Goal: Task Accomplishment & Management: Manage account settings

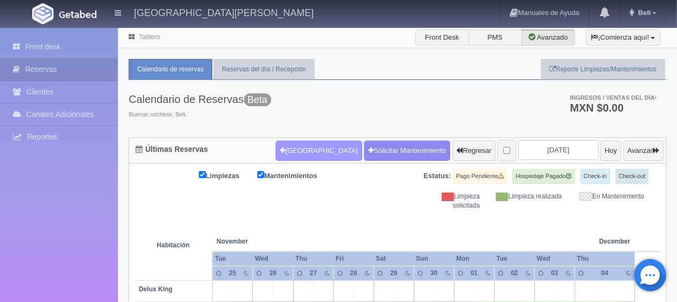
click at [318, 149] on button "[GEOGRAPHIC_DATA]" at bounding box center [318, 150] width 86 height 20
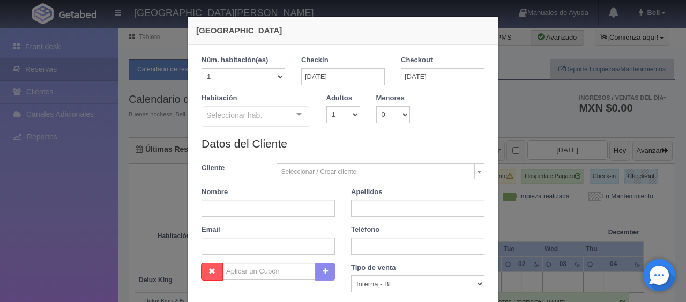
checkbox input "false"
click at [238, 207] on input "text" at bounding box center [267, 207] width 133 height 17
paste input "[PERSON_NAME]"
drag, startPoint x: 253, startPoint y: 208, endPoint x: 211, endPoint y: 210, distance: 41.8
click at [211, 210] on input "[PERSON_NAME]" at bounding box center [267, 207] width 133 height 17
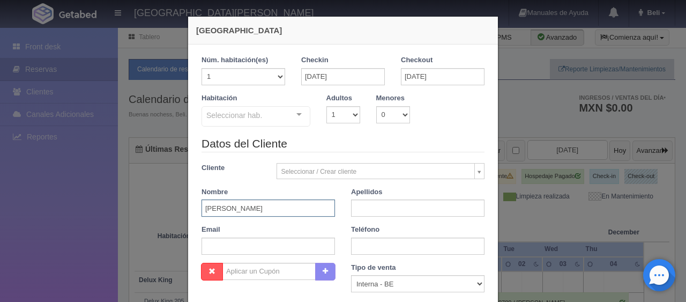
type input "[PERSON_NAME]"
paste input "[PERSON_NAME]"
type input "[PERSON_NAME]"
click at [252, 253] on input "text" at bounding box center [267, 245] width 133 height 17
paste input "lvalde.287397@guest.booking.com +52 712 108 7551"
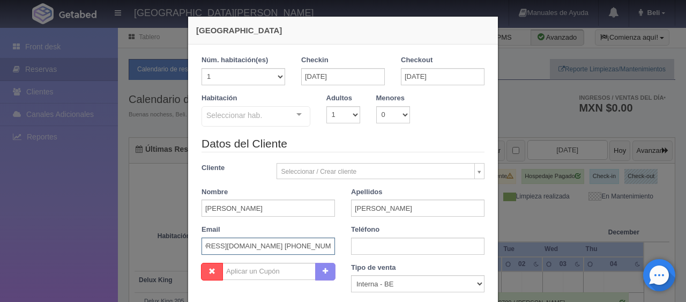
scroll to position [0, 41]
drag, startPoint x: 271, startPoint y: 249, endPoint x: 541, endPoint y: 267, distance: 270.6
click at [546, 265] on div "Nueva Reserva 1 Núm. habitación(es) 1 2 3 4 5 6 7 8 9 10 11 12 13 14 15 16 17 1…" at bounding box center [343, 151] width 686 height 302
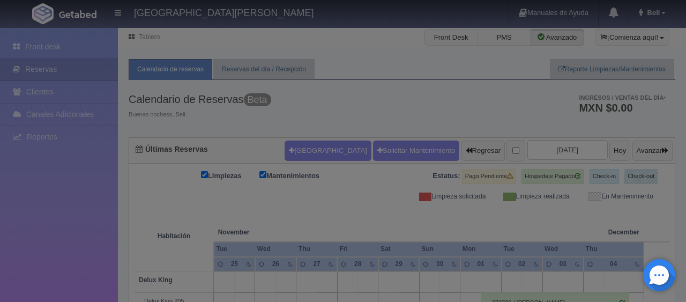
type input "lvalde.287397@guest.booking.com +52 712 108 7551"
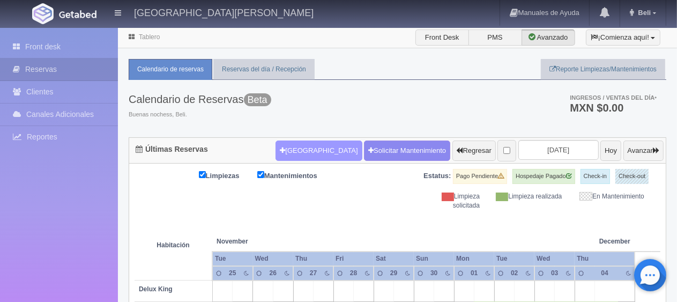
click at [275, 143] on button "[GEOGRAPHIC_DATA]" at bounding box center [318, 150] width 86 height 20
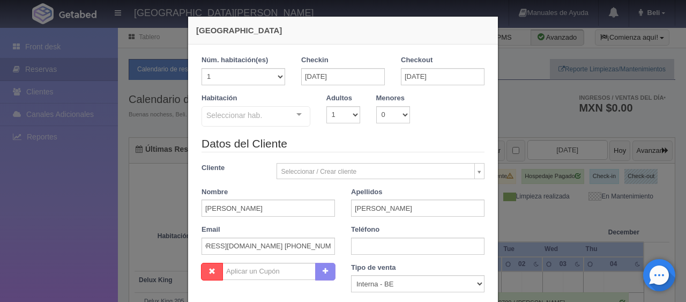
checkbox input "false"
type input "lvalde.287397@guest.booking.com"
type input "+52 712 108 7551"
click at [362, 72] on input "27-11-2025" at bounding box center [343, 76] width 84 height 17
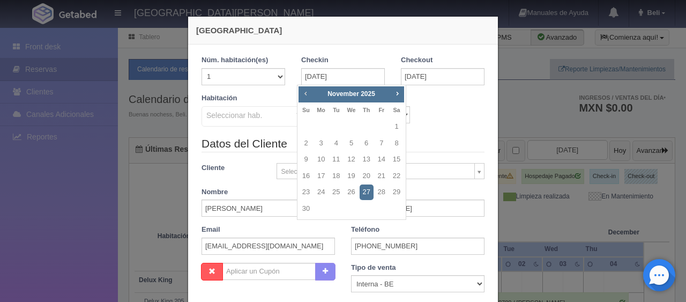
click at [305, 91] on span "Prev" at bounding box center [305, 93] width 9 height 9
click at [401, 91] on span "Next" at bounding box center [397, 93] width 9 height 9
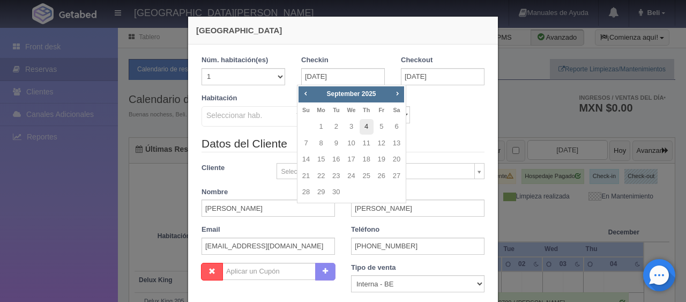
click at [368, 125] on link "4" at bounding box center [367, 127] width 14 height 16
type input "04-09-2025"
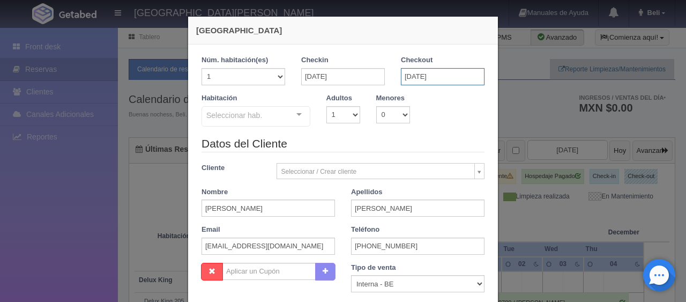
click at [427, 81] on input "01-12-2025" at bounding box center [443, 76] width 84 height 17
checkbox input "false"
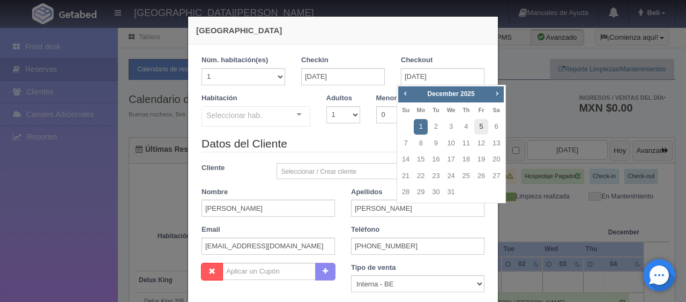
click at [482, 125] on link "5" at bounding box center [481, 127] width 14 height 16
type input "05-12-2025"
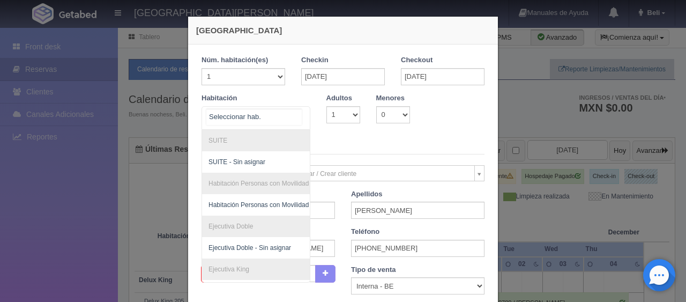
checkbox input "false"
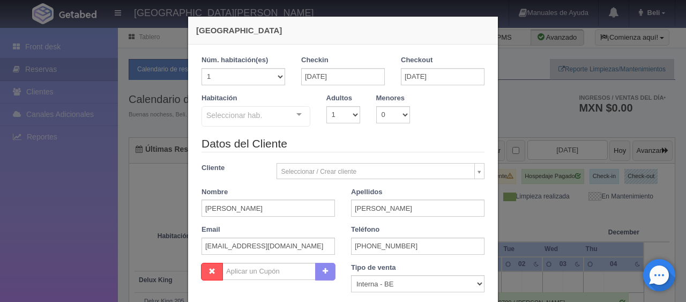
click at [257, 121] on div "Seleccionar hab." at bounding box center [255, 116] width 109 height 20
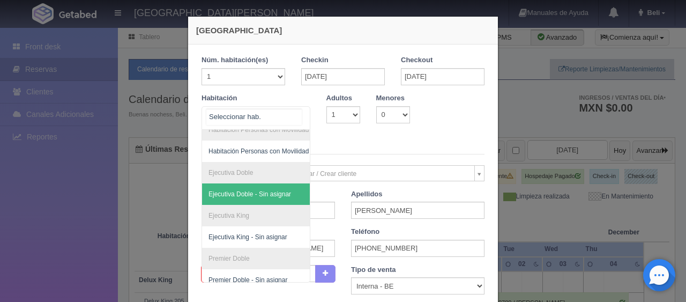
scroll to position [114, 0]
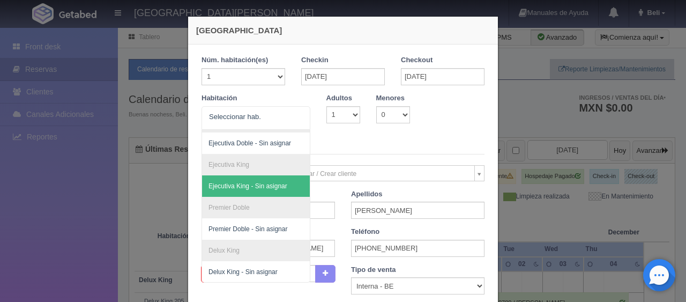
click at [348, 145] on legend "Datos del Cliente" at bounding box center [342, 146] width 283 height 17
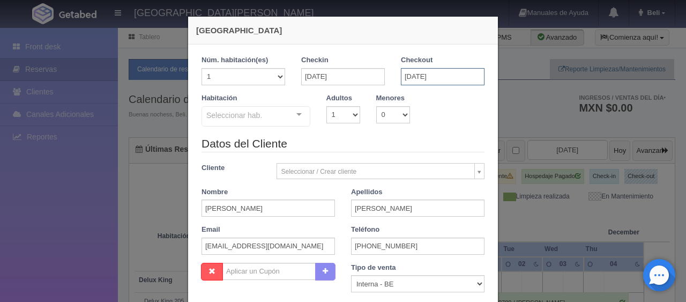
click at [424, 71] on input "05-12-2025" at bounding box center [443, 76] width 84 height 17
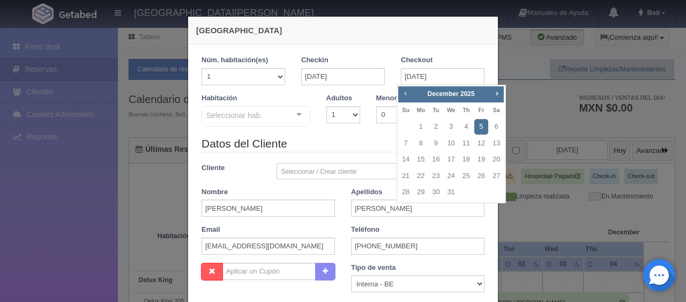
click at [402, 91] on span "Prev" at bounding box center [405, 93] width 9 height 9
click at [403, 93] on span "Prev" at bounding box center [405, 93] width 9 height 9
click at [404, 93] on span "Prev" at bounding box center [405, 93] width 9 height 9
click at [478, 126] on link "5" at bounding box center [481, 127] width 14 height 16
type input "05-09-2025"
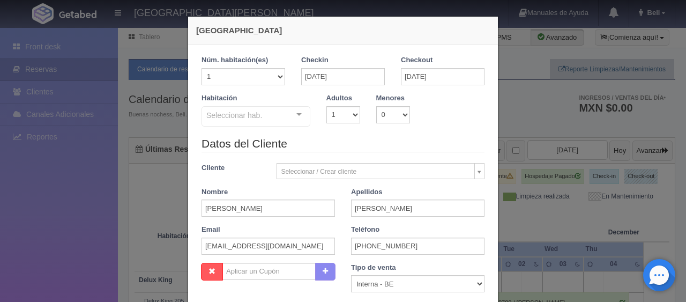
click at [201, 115] on div "Seleccionar hab." at bounding box center [255, 116] width 109 height 20
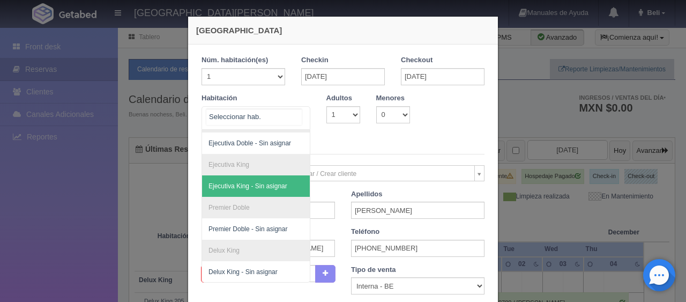
click at [212, 110] on input "text" at bounding box center [253, 117] width 95 height 16
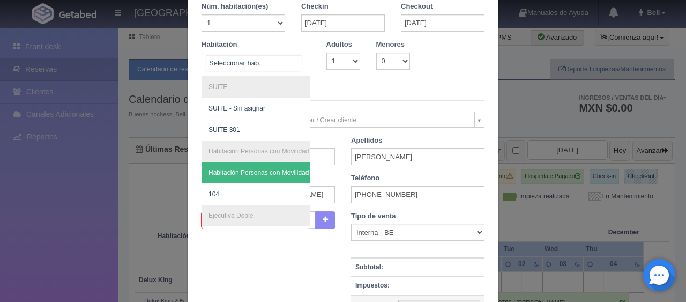
scroll to position [107, 0]
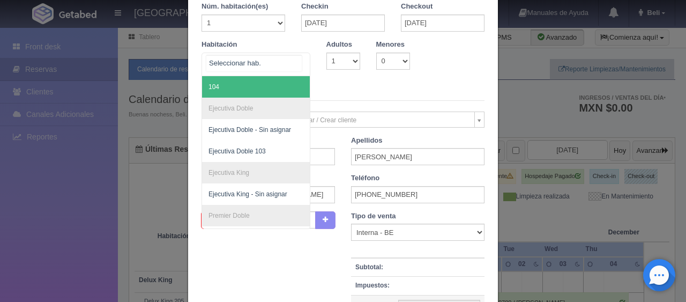
click at [221, 83] on span "104" at bounding box center [292, 86] width 180 height 21
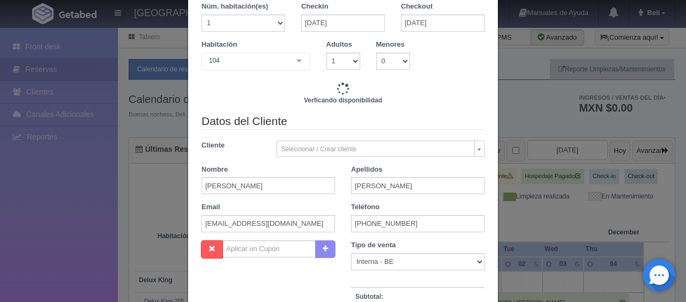
checkbox input "false"
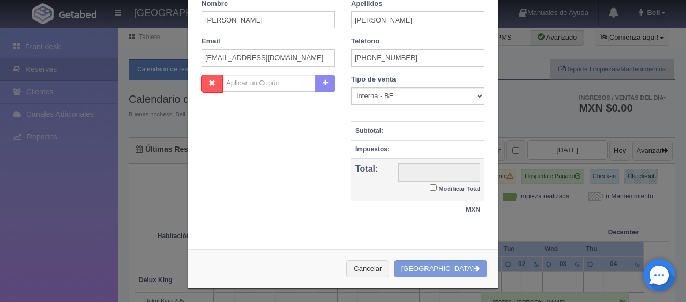
type input "1299.00"
checkbox input "false"
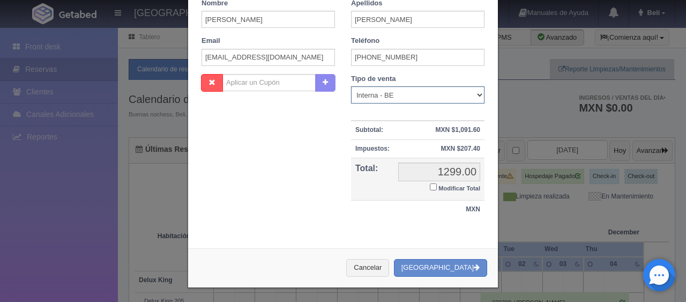
click at [394, 97] on select "Correo Electronico Interna - BE Llamada OTA Externa Otro WALK IN" at bounding box center [417, 94] width 133 height 17
select select "extota"
click at [351, 86] on select "Correo Electronico Interna - BE Llamada OTA Externa Otro WALK IN" at bounding box center [417, 94] width 133 height 17
click at [438, 185] on small "Modificar Total" at bounding box center [459, 188] width 42 height 6
click at [436, 185] on input "Modificar Total" at bounding box center [433, 186] width 7 height 7
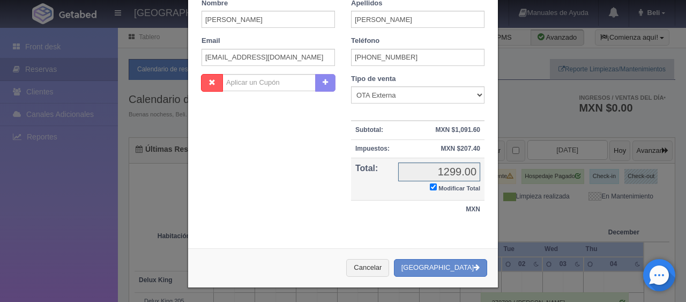
checkbox input "true"
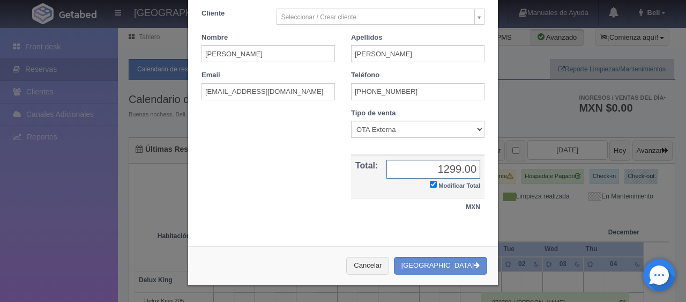
scroll to position [186, 0]
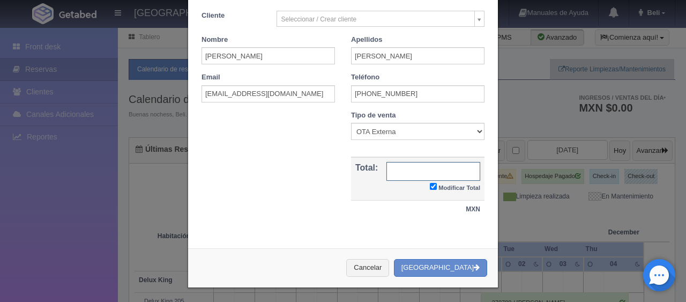
click at [404, 176] on input "text" at bounding box center [433, 171] width 94 height 19
type input "1510.92"
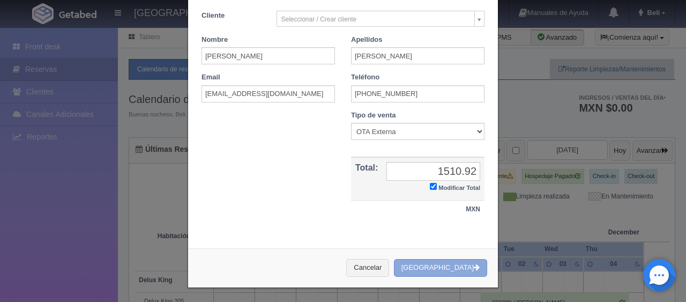
click at [438, 263] on button "[GEOGRAPHIC_DATA]" at bounding box center [440, 268] width 93 height 18
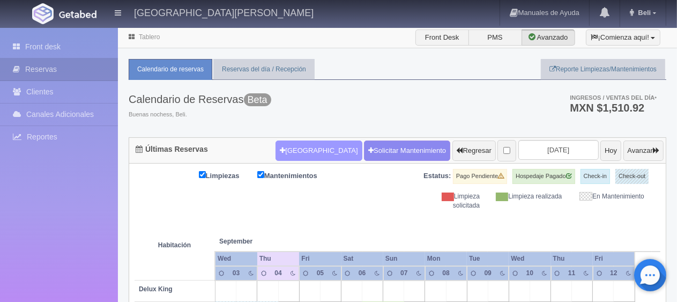
click at [296, 141] on button "[GEOGRAPHIC_DATA]" at bounding box center [318, 150] width 86 height 20
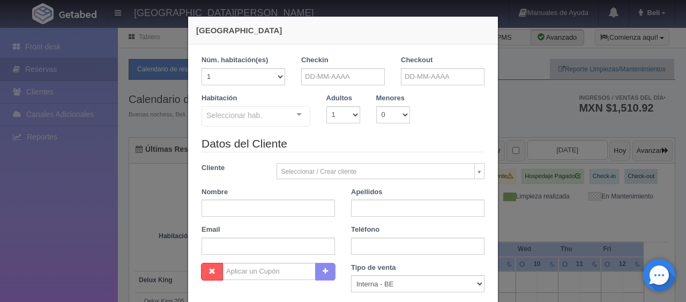
checkbox input "false"
click at [353, 78] on input "text" at bounding box center [343, 76] width 84 height 17
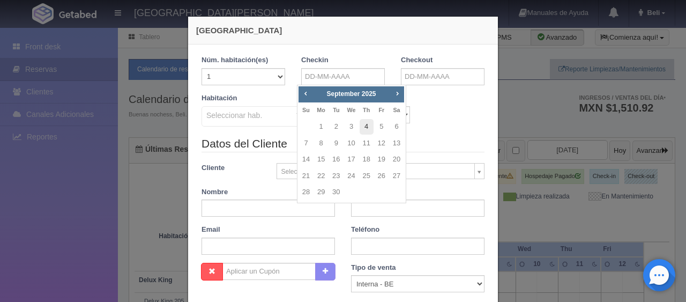
click at [368, 128] on link "4" at bounding box center [367, 127] width 14 height 16
type input "[DATE]"
checkbox input "false"
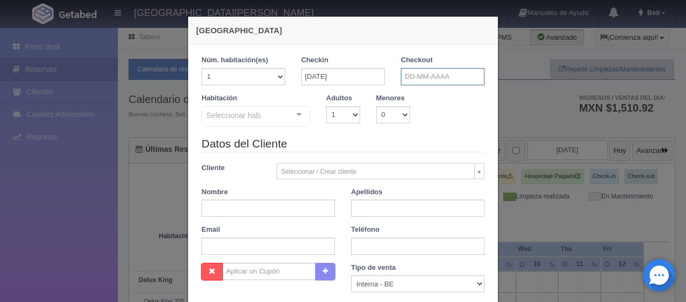
click at [450, 74] on input "text" at bounding box center [443, 76] width 84 height 17
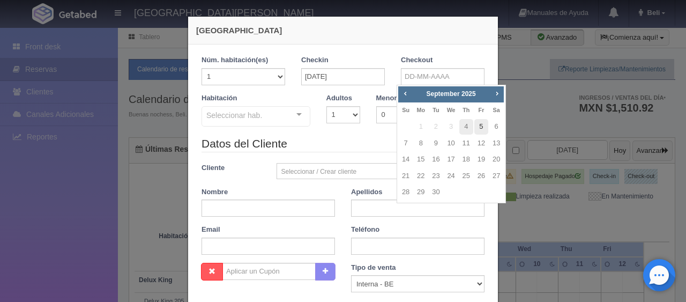
click at [476, 123] on link "5" at bounding box center [481, 127] width 14 height 16
type input "[DATE]"
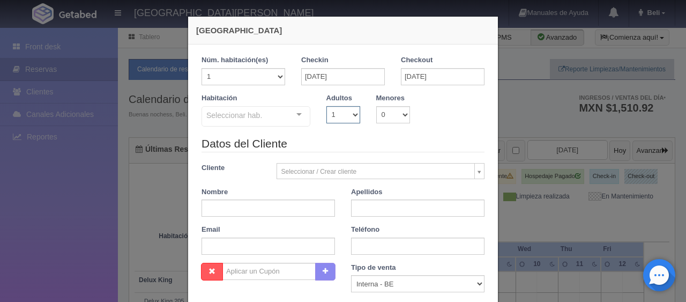
drag, startPoint x: 328, startPoint y: 113, endPoint x: 333, endPoint y: 121, distance: 9.6
click at [328, 113] on select "1 2 3 4 5 6 7 8 9 10" at bounding box center [343, 114] width 34 height 17
click at [274, 121] on div "Seleccionar hab." at bounding box center [255, 116] width 109 height 20
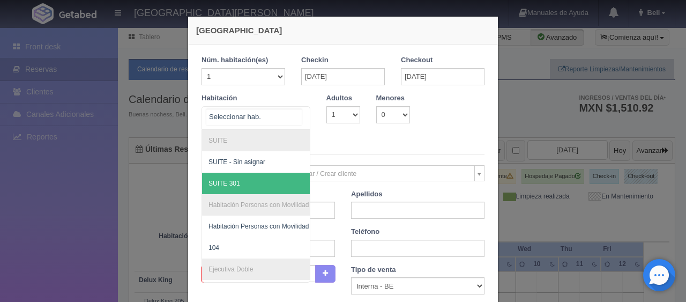
scroll to position [264, 0]
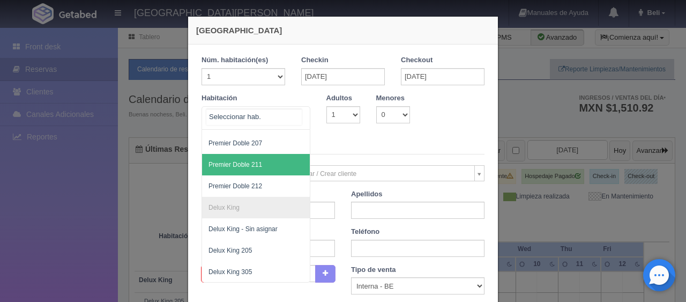
click at [259, 162] on span "Premier Doble 211" at bounding box center [292, 164] width 180 height 21
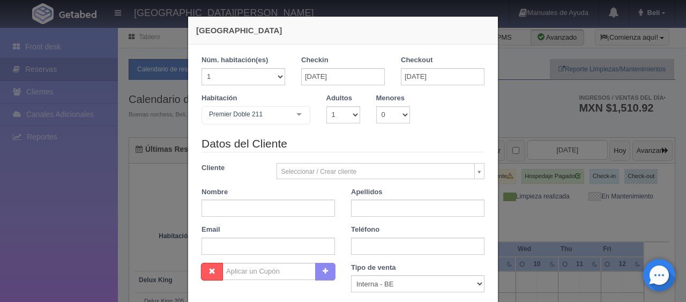
checkbox input "false"
type input "1399.00"
checkbox input "false"
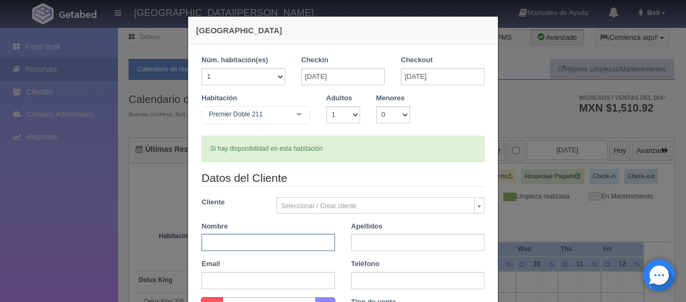
drag, startPoint x: 233, startPoint y: 248, endPoint x: 233, endPoint y: 233, distance: 14.5
click at [233, 248] on input "text" at bounding box center [267, 242] width 133 height 17
paste input "Carlos Villarreal"
type input "Carlos"
paste input "Villarreal"
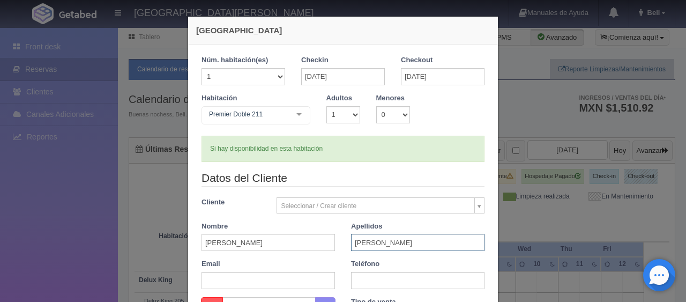
type input "Villarreal"
click at [251, 279] on input "text" at bounding box center [267, 280] width 133 height 17
click at [238, 282] on input "text" at bounding box center [267, 280] width 133 height 17
paste input "cvilla.587904@guest.booking.com +52 442 467 0843"
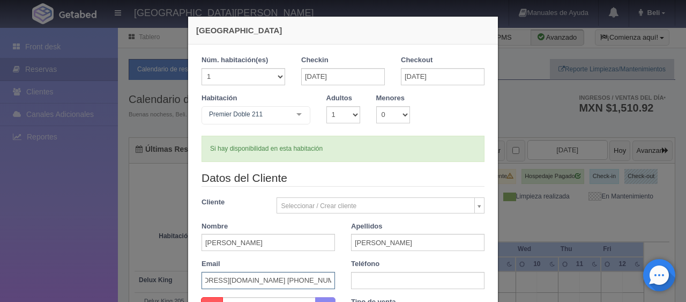
drag, startPoint x: 268, startPoint y: 280, endPoint x: 388, endPoint y: 267, distance: 120.8
click at [388, 267] on div "Datos del Cliente Cliente Seleccionar / Crear cliente Nuevo Cliente [PERSON_NAM…" at bounding box center [342, 233] width 299 height 127
type input "cvilla.587904@guest.booking.com"
paste input "+52 442 467 0843"
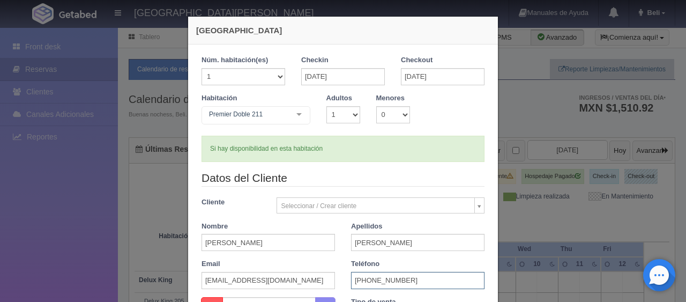
scroll to position [223, 0]
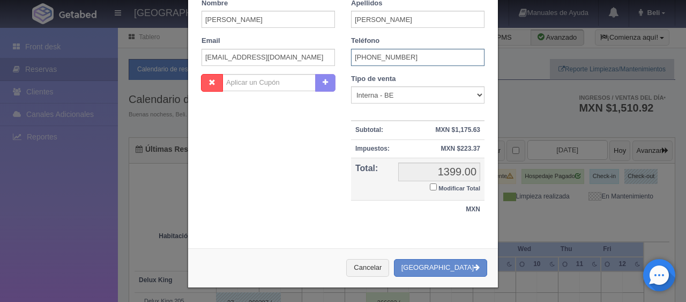
type input "+52 442 467 0843"
click at [438, 89] on select "Correo Electronico Interna - BE Llamada OTA Externa Otro WALK IN" at bounding box center [417, 94] width 133 height 17
select select "extota"
click at [351, 86] on select "Correo Electronico Interna - BE Llamada OTA Externa Otro WALK IN" at bounding box center [417, 94] width 133 height 17
click at [435, 189] on label "Modificar Total" at bounding box center [455, 187] width 50 height 12
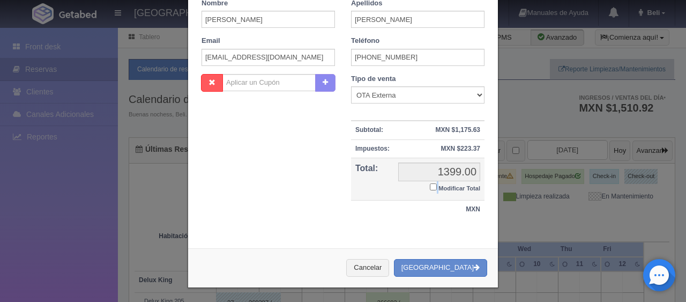
scroll to position [0, 0]
click at [450, 185] on small "Modificar Total" at bounding box center [459, 188] width 42 height 6
click at [437, 185] on input "Modificar Total" at bounding box center [433, 186] width 7 height 7
checkbox input "true"
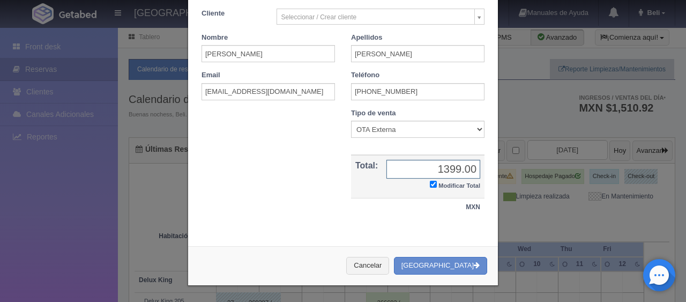
scroll to position [186, 0]
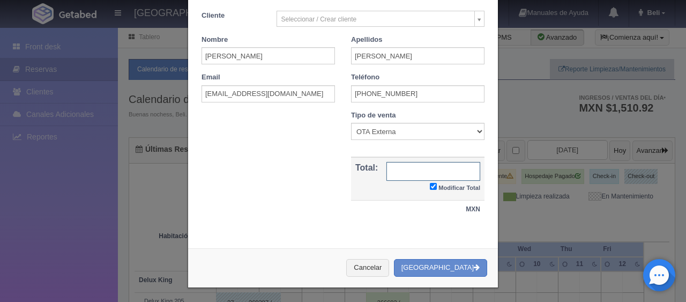
click at [401, 177] on input "text" at bounding box center [433, 171] width 94 height 19
type input "1457.03"
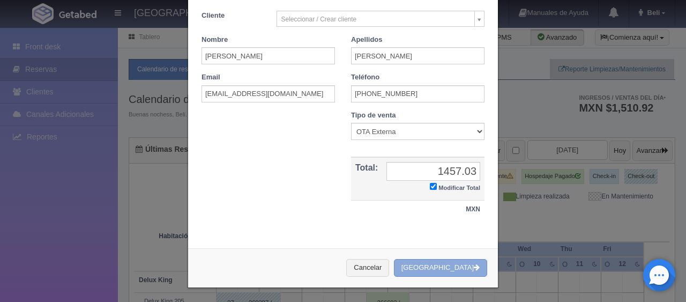
click at [455, 263] on button "[GEOGRAPHIC_DATA]" at bounding box center [440, 268] width 93 height 18
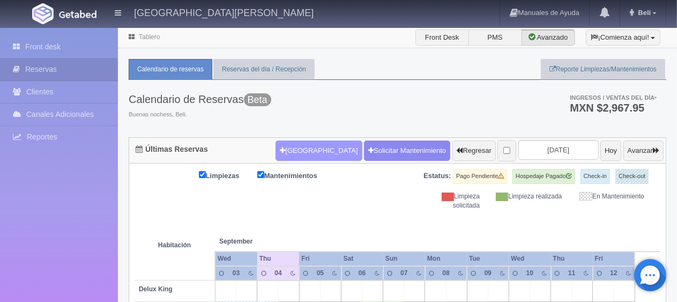
click at [304, 147] on button "[GEOGRAPHIC_DATA]" at bounding box center [318, 150] width 86 height 20
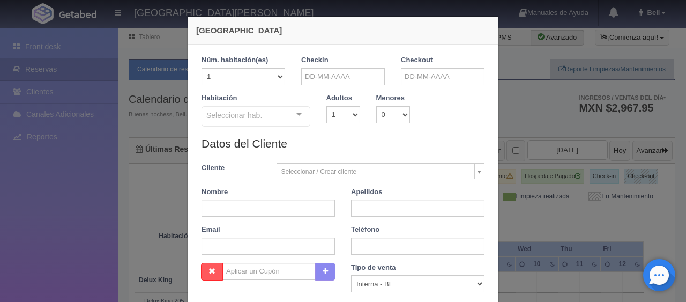
checkbox input "false"
click at [337, 74] on input "text" at bounding box center [343, 76] width 84 height 17
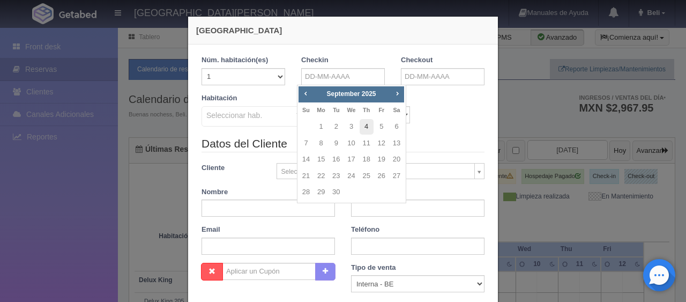
click at [365, 129] on link "4" at bounding box center [367, 127] width 14 height 16
type input "[DATE]"
checkbox input "false"
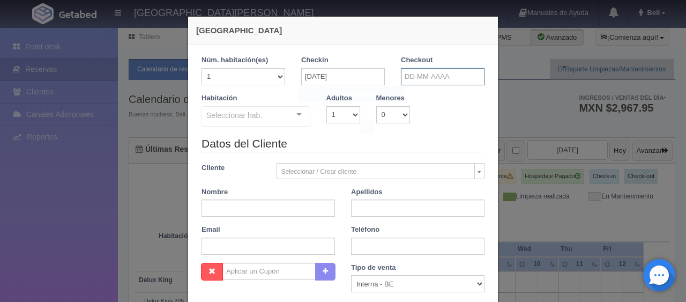
click at [416, 83] on input "text" at bounding box center [443, 76] width 84 height 17
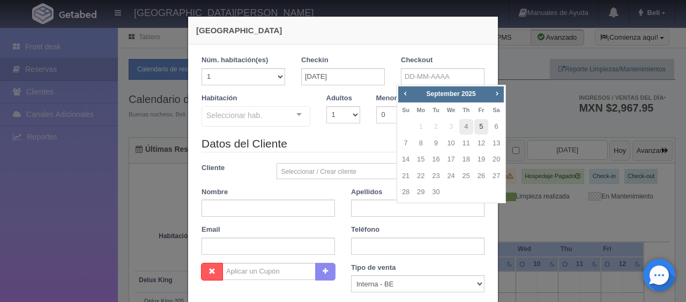
click at [482, 123] on link "5" at bounding box center [481, 127] width 14 height 16
type input "[DATE]"
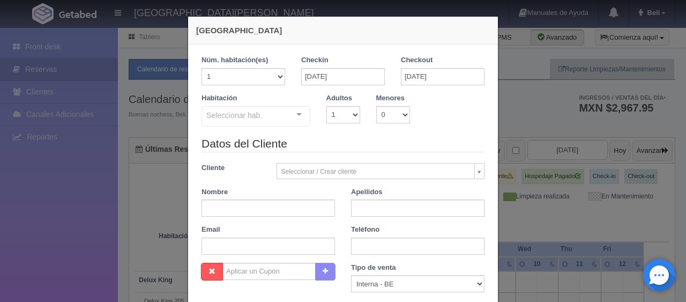
drag, startPoint x: 267, startPoint y: 114, endPoint x: 272, endPoint y: 145, distance: 31.4
click at [267, 115] on div "Seleccionar hab." at bounding box center [255, 116] width 109 height 20
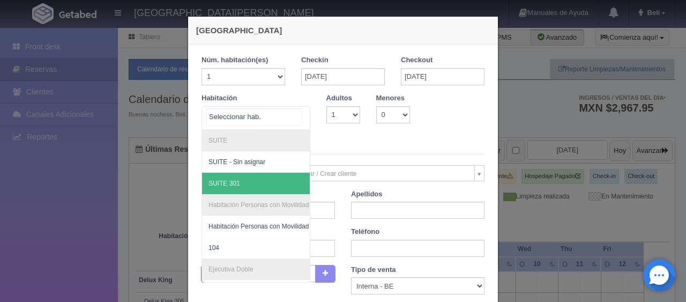
scroll to position [107, 0]
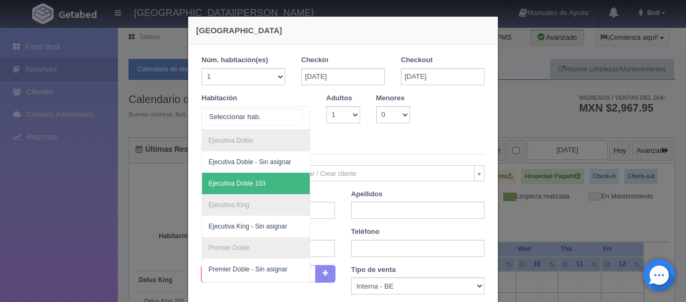
click at [264, 182] on span "Ejecutiva Doble 103" at bounding box center [292, 183] width 180 height 21
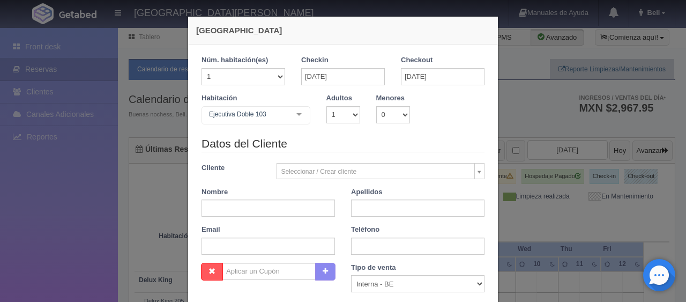
checkbox input "false"
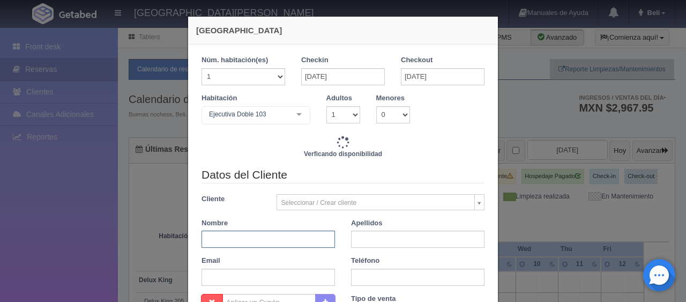
click at [257, 246] on input "text" at bounding box center [267, 238] width 133 height 17
type input "1299.00"
checkbox input "false"
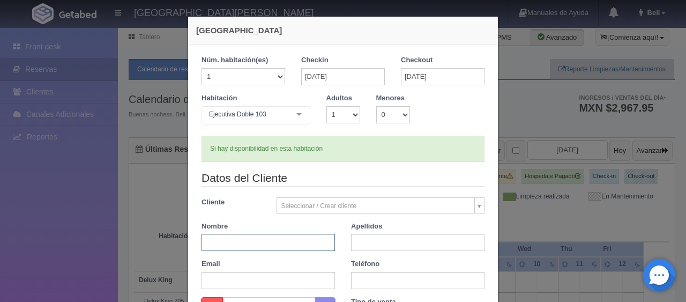
paste input "Carlos Villarreal"
drag, startPoint x: 275, startPoint y: 245, endPoint x: 223, endPoint y: 243, distance: 52.0
click at [223, 243] on input "[PERSON_NAME]" at bounding box center [267, 242] width 133 height 17
type input "Carlos"
paste input "Villarreal"
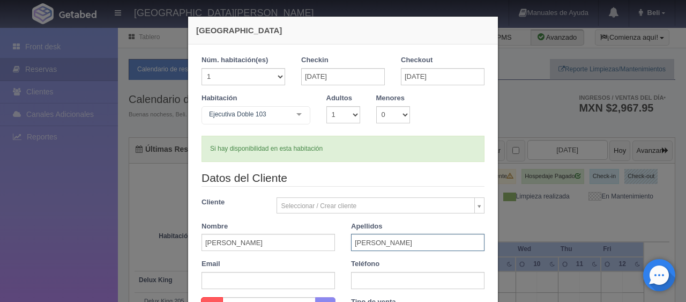
scroll to position [223, 0]
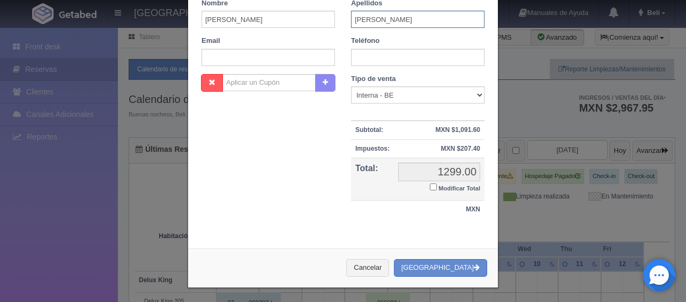
type input "Villarreal"
click at [364, 63] on input "text" at bounding box center [417, 57] width 133 height 17
paste input "52 442 467 0843"
type input "52 442 467 0843"
click at [364, 83] on label "Tipo de venta" at bounding box center [373, 79] width 45 height 10
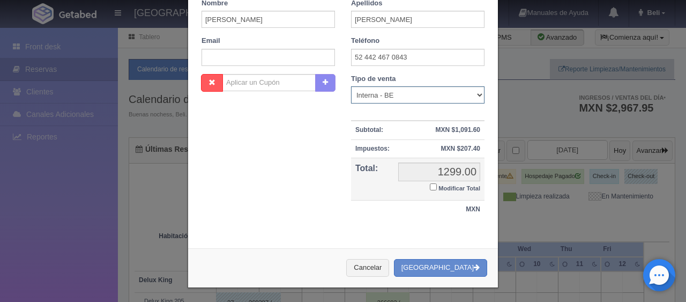
drag, startPoint x: 365, startPoint y: 93, endPoint x: 371, endPoint y: 98, distance: 7.3
click at [365, 93] on select "Correo Electronico Interna - BE Llamada OTA Externa Otro WALK IN" at bounding box center [417, 94] width 133 height 17
select select "extota"
click at [351, 86] on select "Correo Electronico Interna - BE Llamada OTA Externa Otro WALK IN" at bounding box center [417, 94] width 133 height 17
click at [430, 183] on input "Modificar Total" at bounding box center [433, 186] width 7 height 7
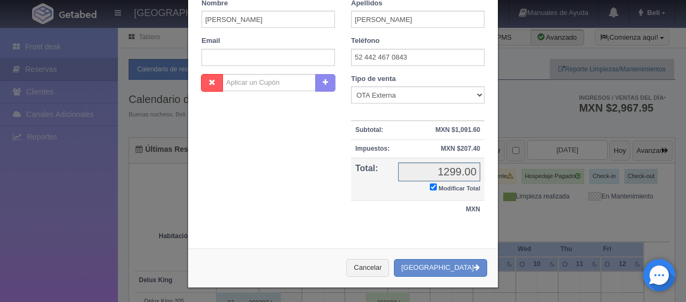
checkbox input "true"
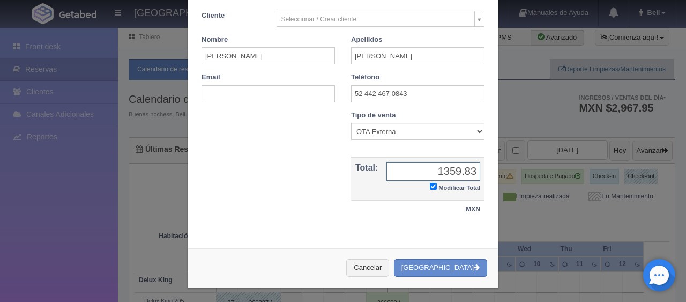
type input "1359.83"
click at [433, 254] on div "Cancelar Crear Reserva" at bounding box center [343, 267] width 310 height 39
click at [435, 261] on button "[GEOGRAPHIC_DATA]" at bounding box center [440, 268] width 93 height 18
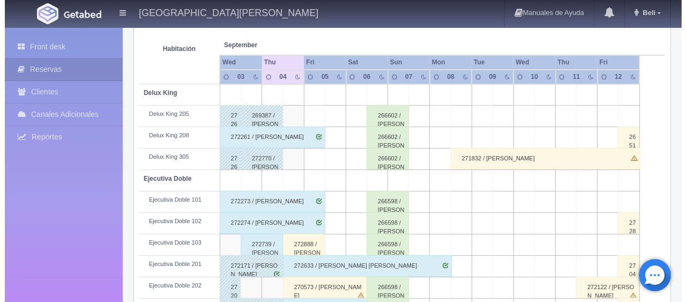
scroll to position [89, 0]
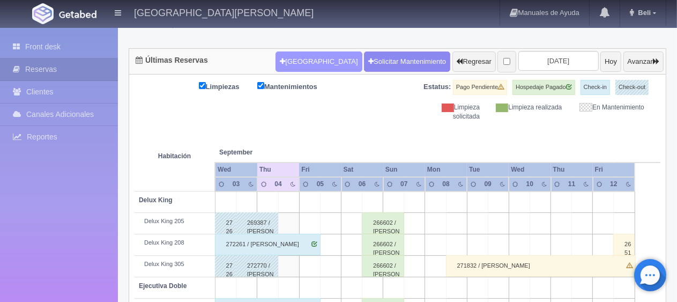
click at [287, 54] on button "[GEOGRAPHIC_DATA]" at bounding box center [318, 61] width 86 height 20
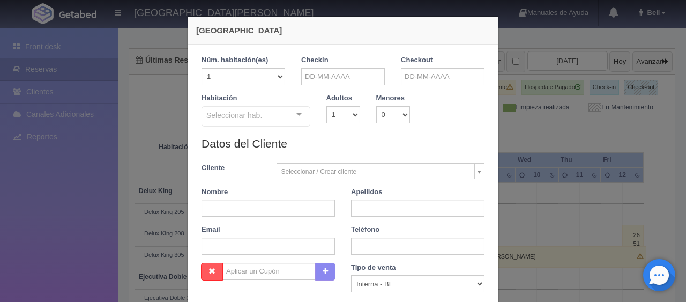
checkbox input "false"
drag, startPoint x: 332, startPoint y: 76, endPoint x: 346, endPoint y: 85, distance: 16.8
click at [332, 78] on input "text" at bounding box center [343, 76] width 84 height 17
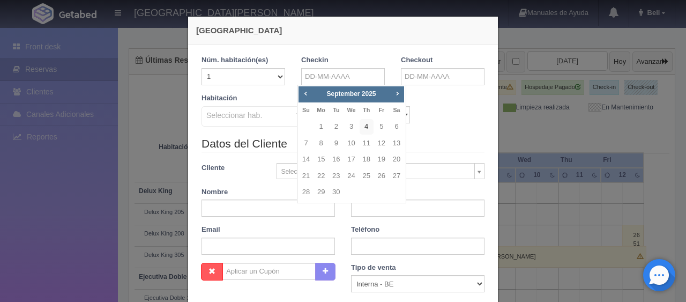
drag, startPoint x: 360, startPoint y: 123, endPoint x: 450, endPoint y: 72, distance: 103.4
click at [361, 123] on link "4" at bounding box center [367, 127] width 14 height 16
type input "[DATE]"
checkbox input "false"
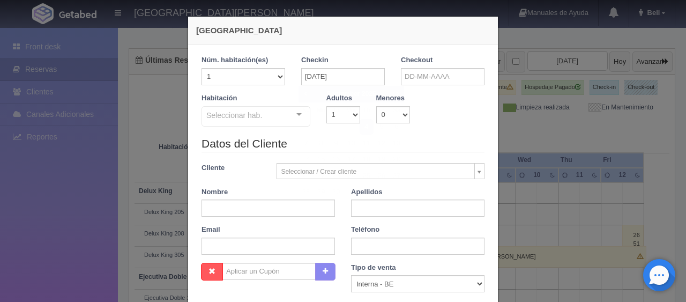
click at [452, 64] on div "Checkout" at bounding box center [443, 70] width 84 height 30
click at [446, 80] on input "text" at bounding box center [443, 76] width 84 height 17
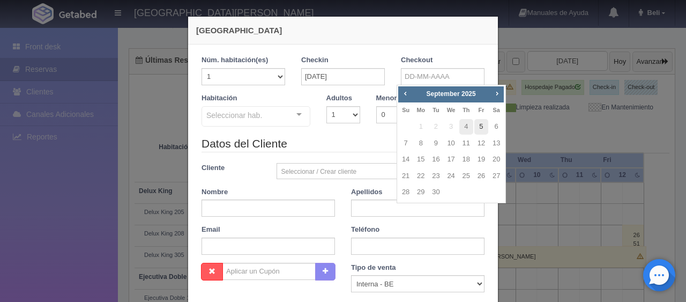
click at [480, 127] on link "5" at bounding box center [481, 127] width 14 height 16
type input "[DATE]"
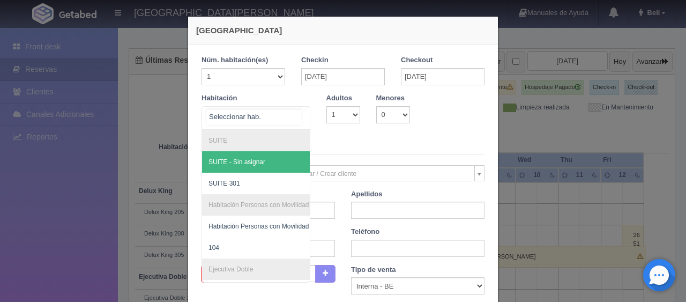
click at [304, 110] on div at bounding box center [298, 115] width 21 height 16
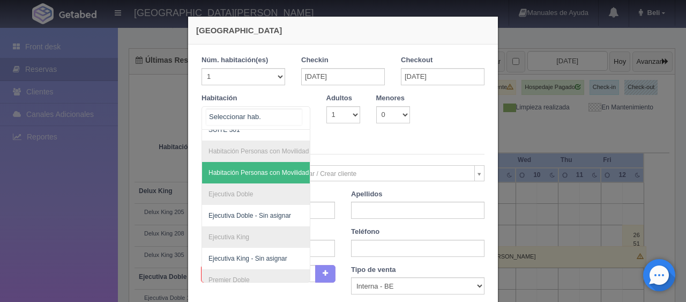
scroll to position [221, 0]
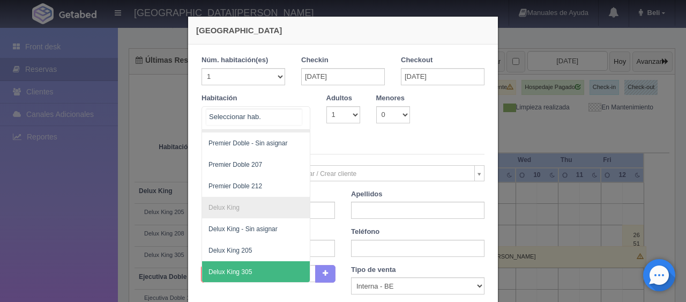
click at [258, 261] on span "Delux King 305" at bounding box center [292, 271] width 180 height 21
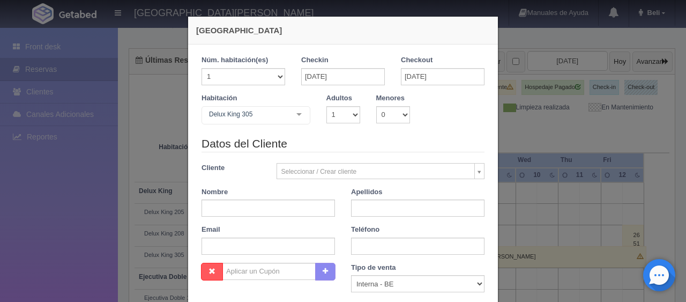
checkbox input "false"
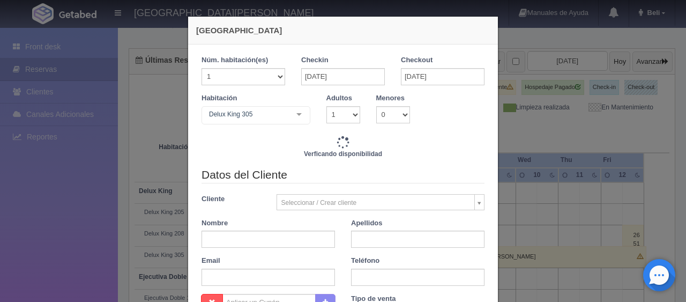
type input "1299.00"
checkbox input "false"
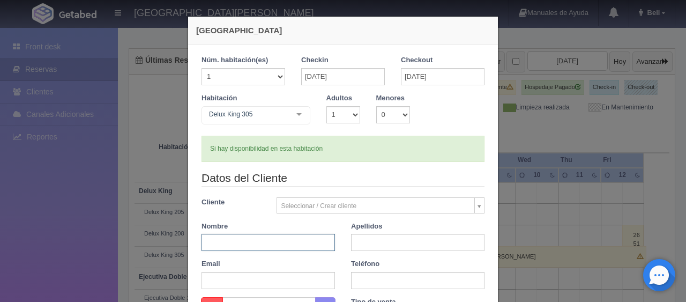
click at [242, 235] on input "text" at bounding box center [267, 242] width 133 height 17
paste input "Carlos Villarreal"
drag, startPoint x: 290, startPoint y: 243, endPoint x: 221, endPoint y: 244, distance: 69.1
click at [221, 244] on input "Carlos Villarreal" at bounding box center [267, 242] width 133 height 17
type input "Carlos"
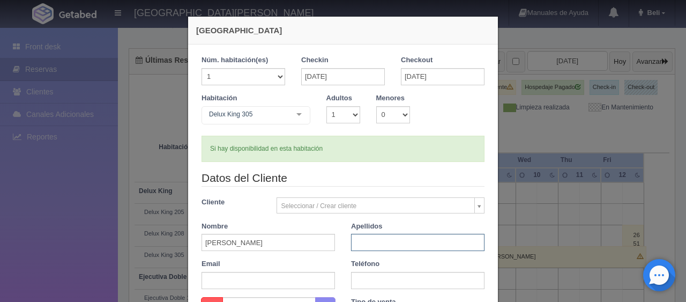
paste input "Villarreal"
type input "Villarreal"
click at [245, 280] on input "text" at bounding box center [267, 280] width 133 height 17
paste input "cvilla.587904@guest.booking.com +52 442 467 0843"
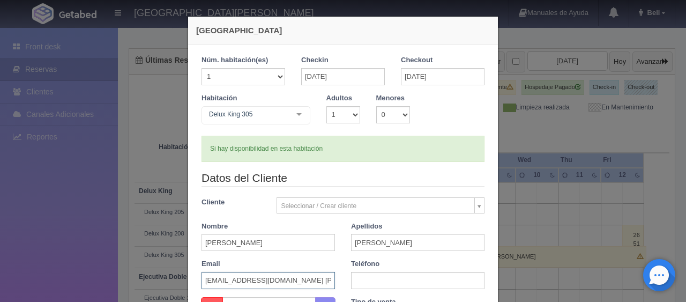
scroll to position [0, 38]
drag, startPoint x: 271, startPoint y: 280, endPoint x: 331, endPoint y: 278, distance: 60.0
click at [331, 278] on div "Email cvilla.587904@guest.booking.com +52 442 467 0843" at bounding box center [267, 274] width 149 height 30
type input "cvilla.587904@guest.booking.com"
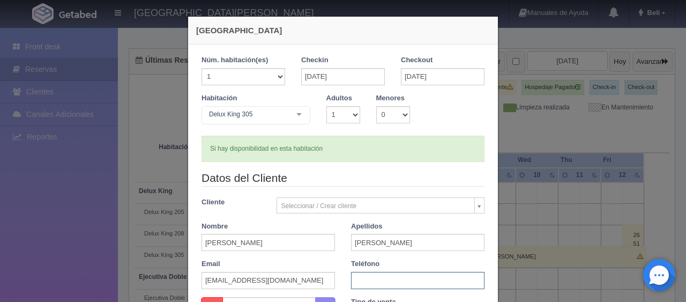
paste input "+52 442 467 0843"
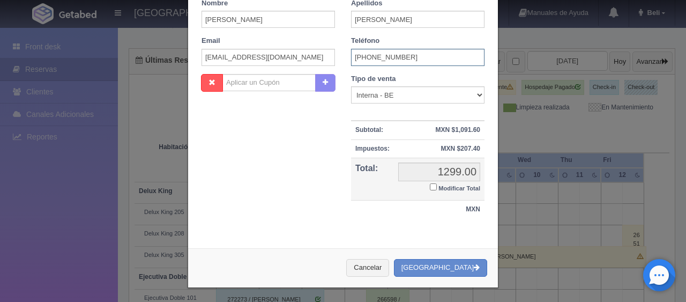
type input "+52 442 467 0843"
click at [424, 87] on select "Correo Electronico Interna - BE Llamada OTA Externa Otro WALK IN" at bounding box center [417, 94] width 133 height 17
select select "extota"
click at [351, 86] on select "Correo Electronico Interna - BE Llamada OTA Externa Otro WALK IN" at bounding box center [417, 94] width 133 height 17
click at [444, 188] on small "Modificar Total" at bounding box center [459, 188] width 42 height 6
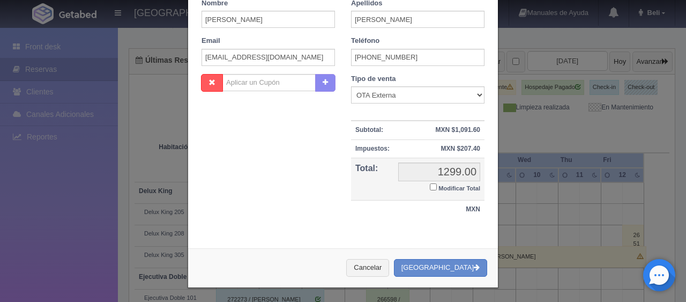
click at [437, 188] on input "Modificar Total" at bounding box center [433, 186] width 7 height 7
checkbox input "true"
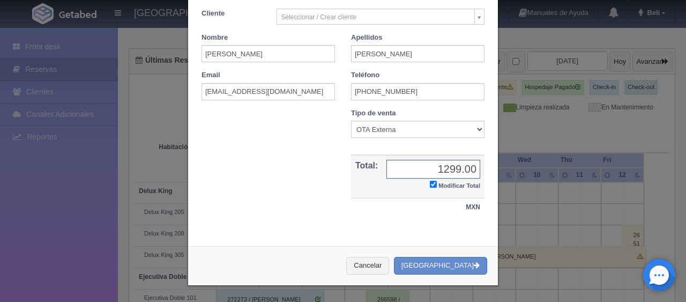
scroll to position [186, 0]
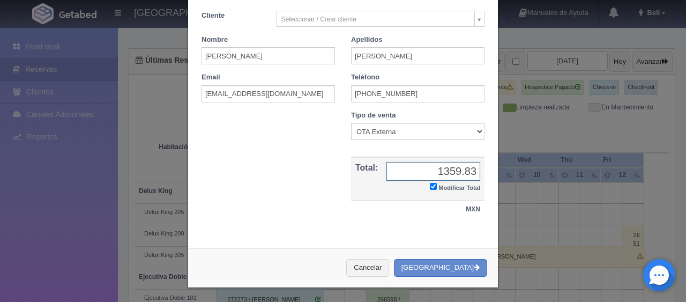
type input "1359.83"
click at [429, 263] on button "[GEOGRAPHIC_DATA]" at bounding box center [440, 268] width 93 height 18
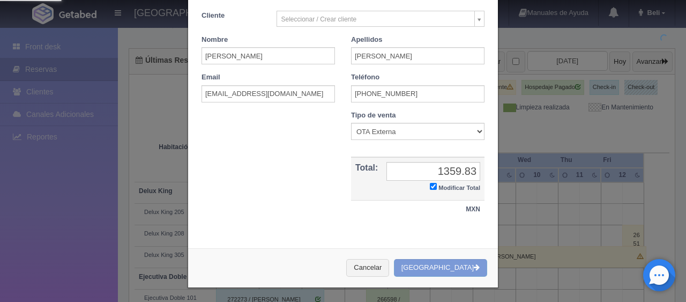
scroll to position [0, 0]
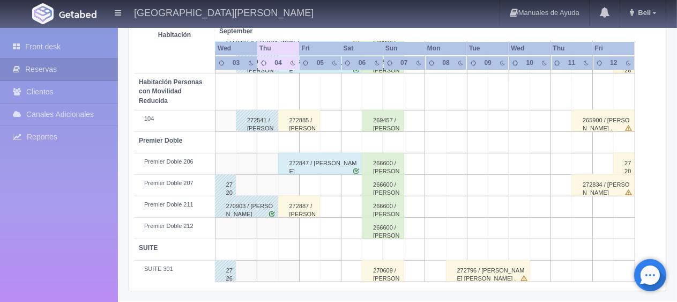
scroll to position [518, 0]
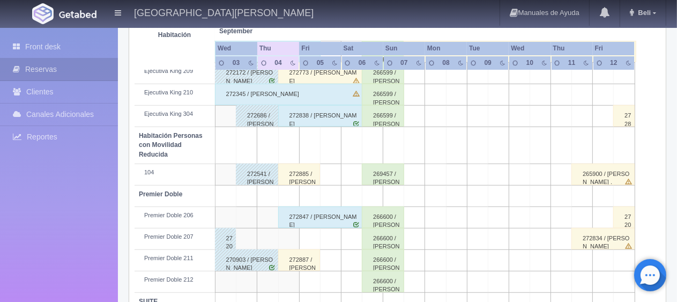
click at [326, 113] on div "272838 / [PERSON_NAME]" at bounding box center [320, 115] width 85 height 21
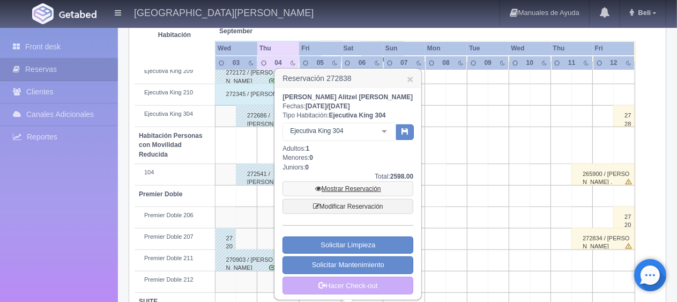
click at [342, 190] on link "Mostrar Reservación" at bounding box center [347, 188] width 131 height 15
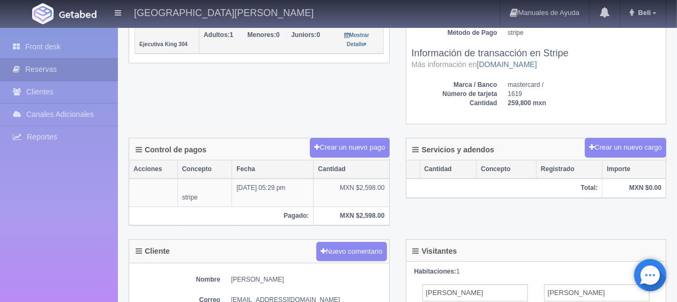
scroll to position [161, 0]
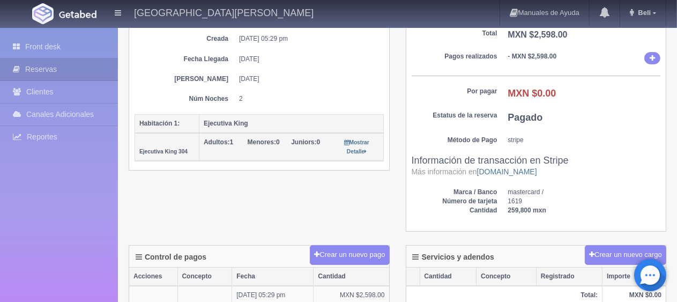
click at [591, 140] on dd "stripe" at bounding box center [584, 140] width 153 height 9
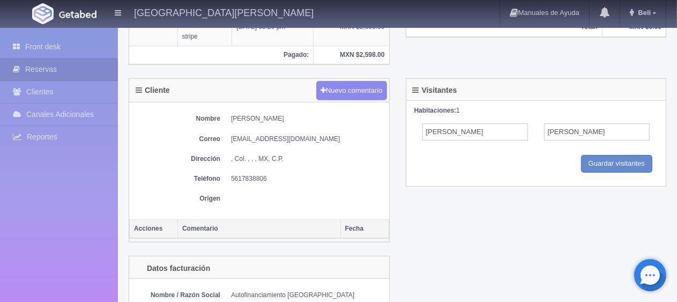
click at [275, 182] on div "Nombre [PERSON_NAME] Correo [EMAIL_ADDRESS][DOMAIN_NAME] Dirección , Col. , , ,…" at bounding box center [259, 160] width 260 height 117
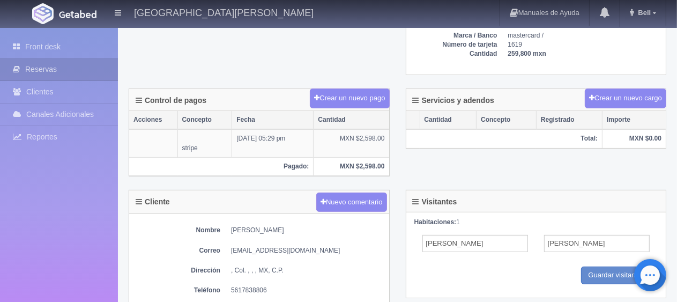
scroll to position [371, 0]
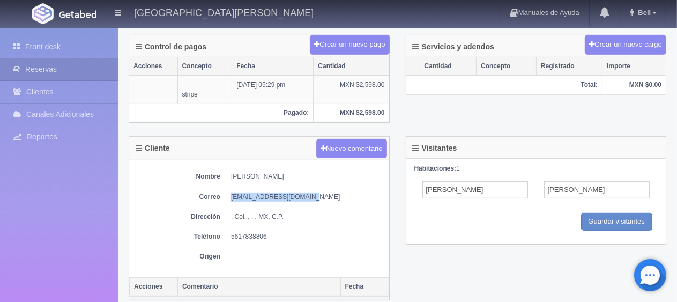
drag, startPoint x: 312, startPoint y: 188, endPoint x: 231, endPoint y: 193, distance: 80.6
click at [231, 193] on div "Nombre [PERSON_NAME] Correo [EMAIL_ADDRESS][DOMAIN_NAME] Dirección , Col. , , ,…" at bounding box center [259, 218] width 260 height 117
copy dd "[EMAIL_ADDRESS][DOMAIN_NAME]"
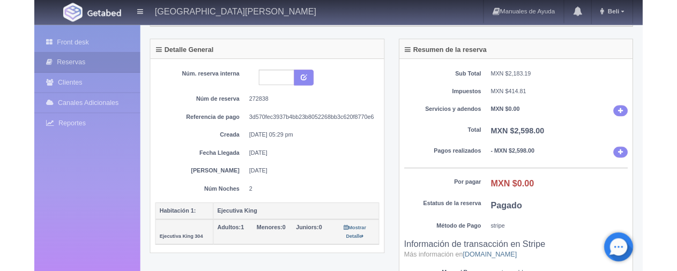
scroll to position [156, 0]
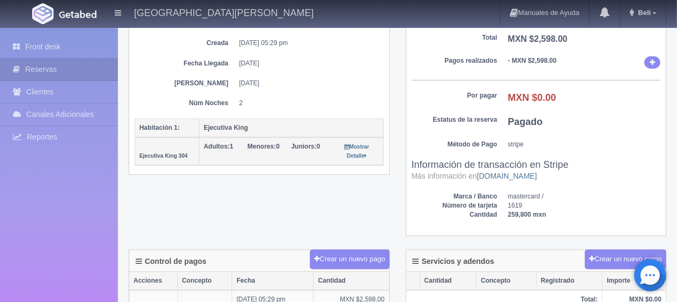
click at [491, 93] on dt "Por pagar" at bounding box center [455, 95] width 86 height 9
drag, startPoint x: 339, startPoint y: 190, endPoint x: 482, endPoint y: 14, distance: 226.6
click at [340, 190] on div "Detalle General Núm. reserva interna Núm de reserva 272838 Referencia de pago 3…" at bounding box center [397, 92] width 553 height 313
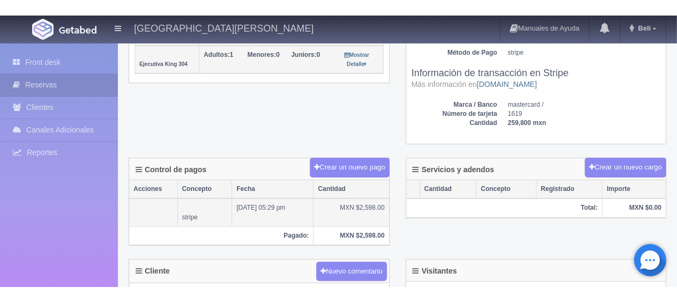
scroll to position [424, 0]
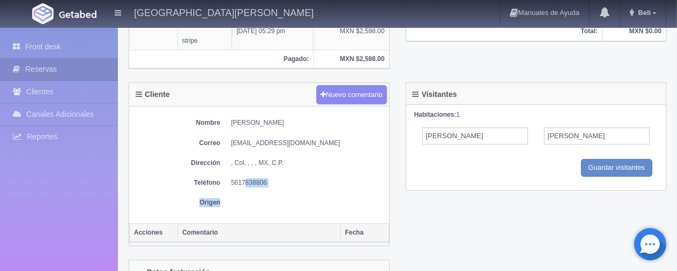
drag, startPoint x: 278, startPoint y: 184, endPoint x: 242, endPoint y: 177, distance: 36.6
click at [243, 182] on div "Nombre [PERSON_NAME] Correo [EMAIL_ADDRESS][DOMAIN_NAME] Dirección , Col. , , ,…" at bounding box center [259, 165] width 260 height 117
drag, startPoint x: 229, startPoint y: 140, endPoint x: 327, endPoint y: 145, distance: 98.1
click at [327, 145] on div "Nombre [PERSON_NAME] Correo [EMAIL_ADDRESS][DOMAIN_NAME] Dirección , Col. , , ,…" at bounding box center [259, 165] width 260 height 117
click at [289, 147] on div "Nombre [PERSON_NAME] Correo [EMAIL_ADDRESS][DOMAIN_NAME] Dirección , Col. , , ,…" at bounding box center [259, 165] width 260 height 117
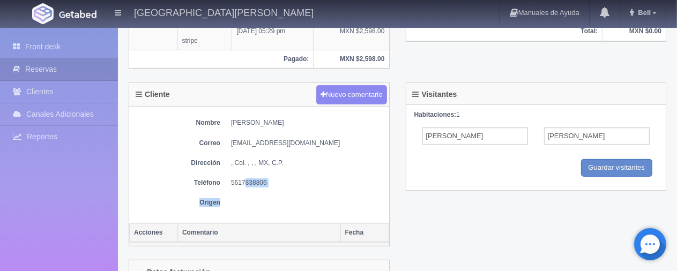
click at [275, 139] on dd "[EMAIL_ADDRESS][DOMAIN_NAME]" at bounding box center [307, 143] width 153 height 9
copy div "[EMAIL_ADDRESS][DOMAIN_NAME]"
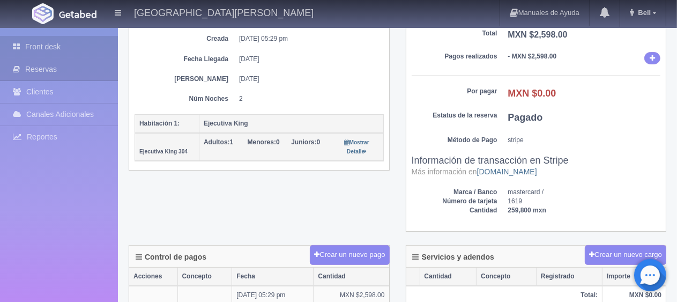
scroll to position [0, 0]
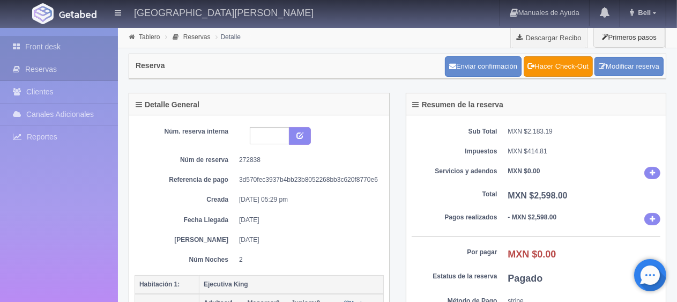
click at [17, 42] on icon at bounding box center [19, 46] width 12 height 11
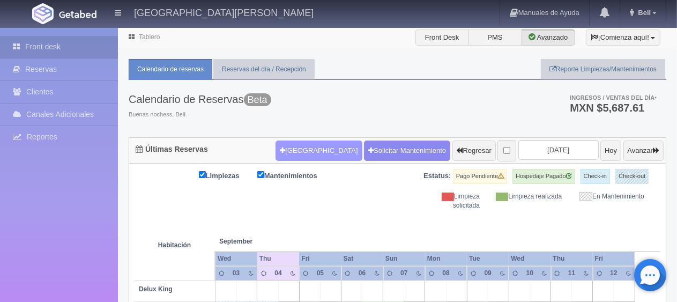
click at [304, 151] on button "[GEOGRAPHIC_DATA]" at bounding box center [318, 150] width 86 height 20
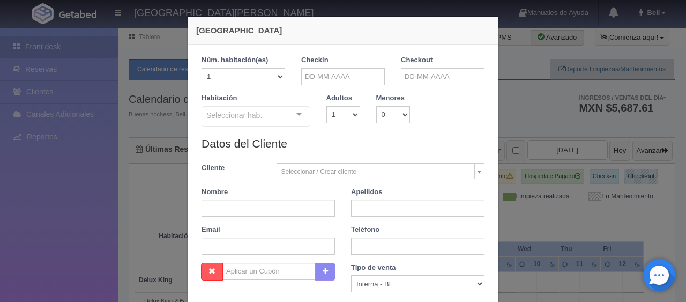
checkbox input "false"
click at [279, 210] on input "text" at bounding box center [267, 207] width 133 height 17
paste input "[PERSON_NAME]"
drag, startPoint x: 279, startPoint y: 210, endPoint x: 227, endPoint y: 213, distance: 51.5
click at [227, 213] on input "[PERSON_NAME]" at bounding box center [267, 207] width 133 height 17
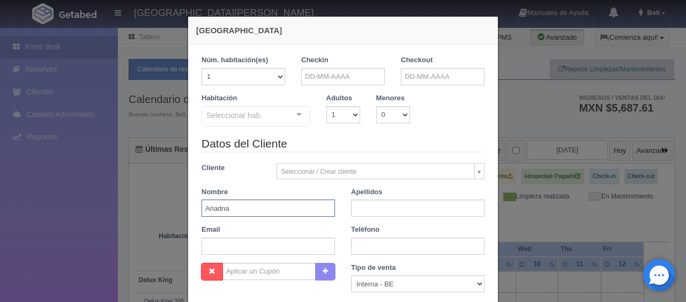
type input "Ariadna"
paste input "[PERSON_NAME]"
type input "[PERSON_NAME]"
drag, startPoint x: 365, startPoint y: 250, endPoint x: 356, endPoint y: 232, distance: 19.9
click at [365, 250] on input "text" at bounding box center [417, 245] width 133 height 17
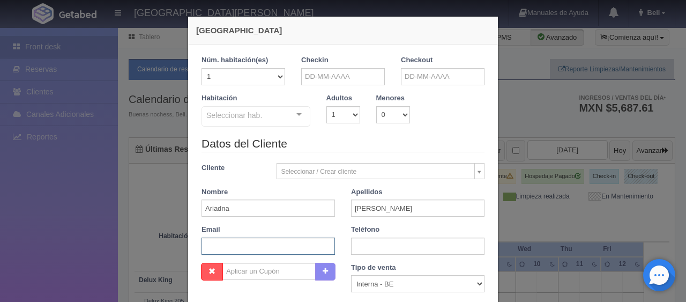
click at [256, 255] on div "Datos del Cliente Cliente Seleccionar / Crear cliente Nuevo Cliente [PERSON_NAM…" at bounding box center [342, 199] width 299 height 127
paste input "[EMAIL_ADDRESS][DOMAIN_NAME] [PHONE_NUMBER]"
drag, startPoint x: 269, startPoint y: 245, endPoint x: 452, endPoint y: 245, distance: 183.2
click at [452, 245] on div "Datos del Cliente Cliente Seleccionar / Crear cliente Nuevo Cliente [PERSON_NAM…" at bounding box center [342, 199] width 299 height 127
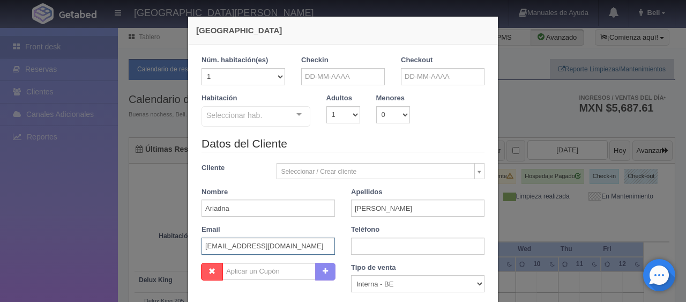
scroll to position [0, 0]
type input "[EMAIL_ADDRESS][DOMAIN_NAME]"
paste input "[PHONE_NUMBER]"
type input "[PHONE_NUMBER]"
click at [375, 283] on select "Correo Electronico Interna - BE Llamada OTA Externa Otro WALK IN" at bounding box center [417, 283] width 133 height 17
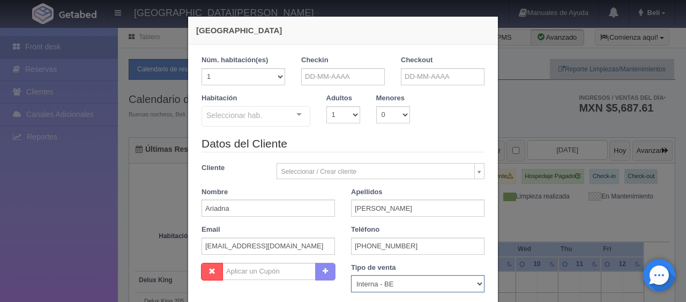
select select "extota"
click at [351, 275] on select "Correo Electronico Interna - BE Llamada OTA Externa Otro WALK IN" at bounding box center [417, 283] width 133 height 17
click at [355, 79] on input "text" at bounding box center [343, 76] width 84 height 17
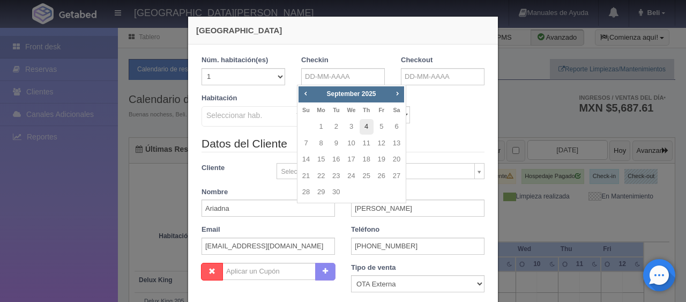
click at [366, 126] on link "4" at bounding box center [367, 127] width 14 height 16
type input "[DATE]"
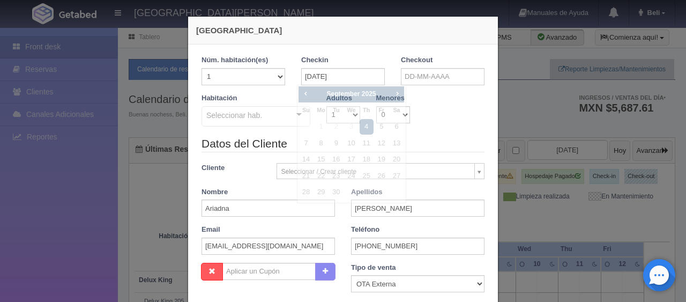
checkbox input "false"
click at [469, 68] on input "text" at bounding box center [443, 76] width 84 height 17
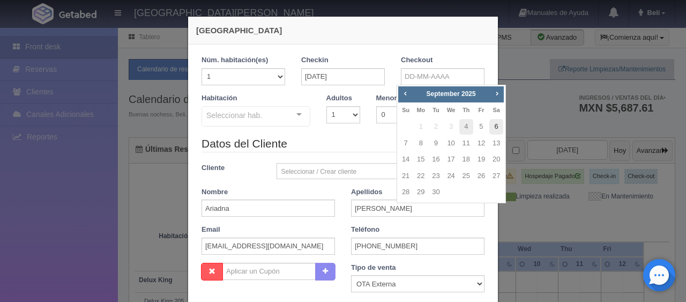
click at [492, 124] on link "6" at bounding box center [496, 127] width 14 height 16
type input "[DATE]"
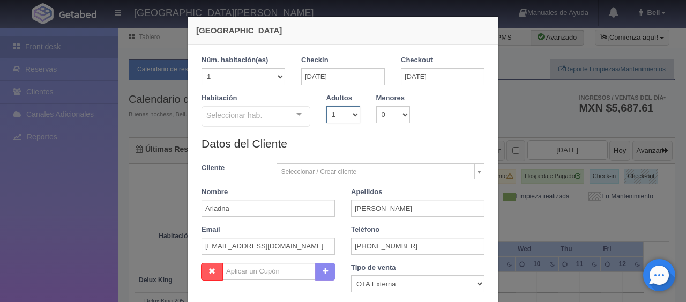
drag, startPoint x: 347, startPoint y: 114, endPoint x: 344, endPoint y: 121, distance: 7.5
click at [347, 114] on select "1 2 3 4 5 6 7 8 9 10" at bounding box center [343, 114] width 34 height 17
checkbox input "false"
select select "2"
click at [326, 106] on select "1 2 3 4 5 6 7 8 9 10" at bounding box center [343, 114] width 34 height 17
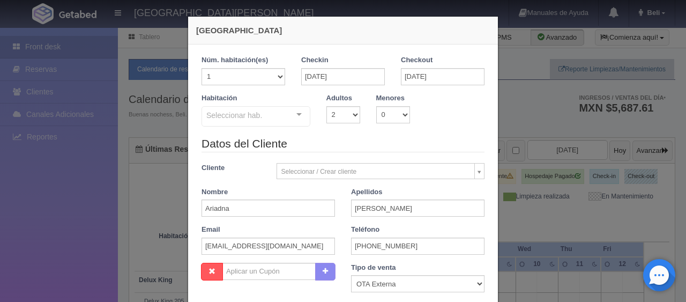
click at [261, 115] on div "Seleccionar hab." at bounding box center [255, 116] width 109 height 20
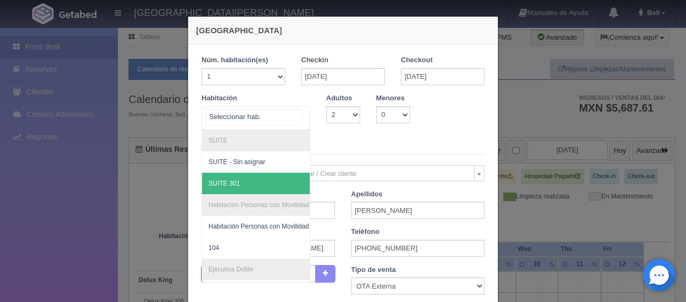
scroll to position [199, 0]
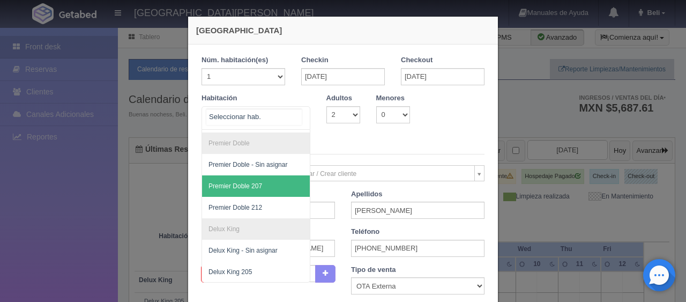
click at [263, 175] on span "Premier Doble 207" at bounding box center [292, 185] width 180 height 21
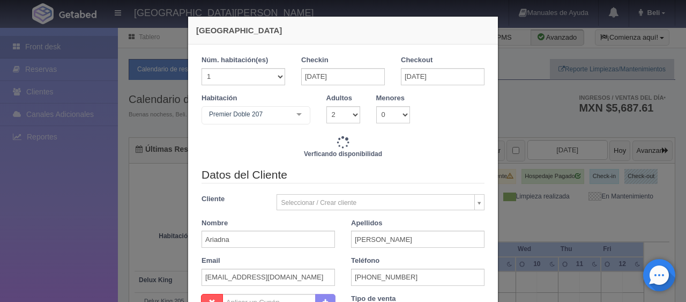
checkbox input "false"
type input "3298.00"
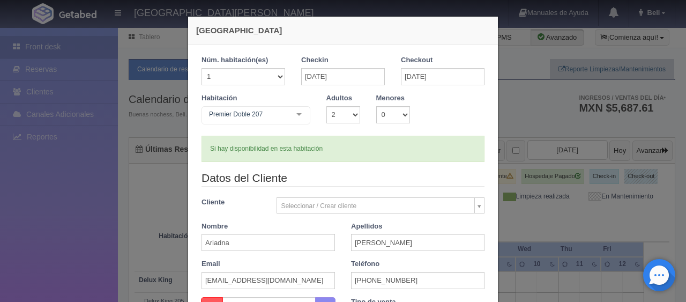
scroll to position [223, 0]
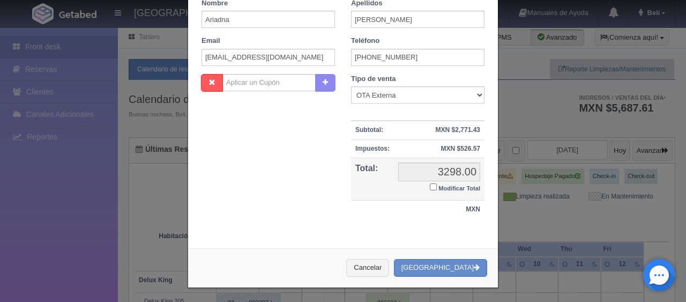
click at [446, 185] on small "Modificar Total" at bounding box center [459, 188] width 42 height 6
click at [437, 184] on input "Modificar Total" at bounding box center [433, 186] width 7 height 7
checkbox input "true"
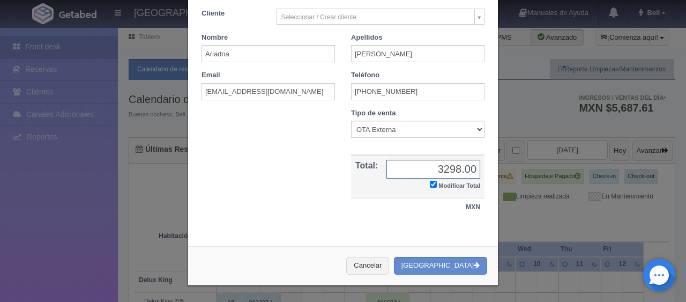
scroll to position [186, 0]
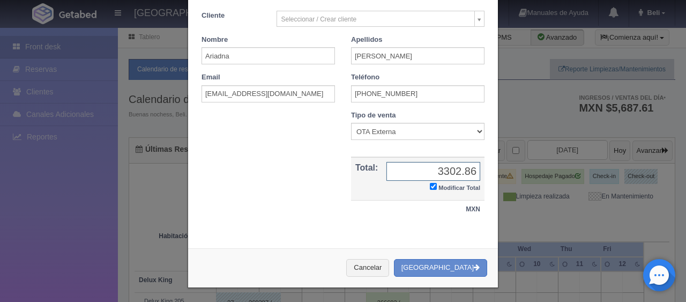
type input "3302.86"
click at [454, 259] on button "[GEOGRAPHIC_DATA]" at bounding box center [440, 268] width 93 height 18
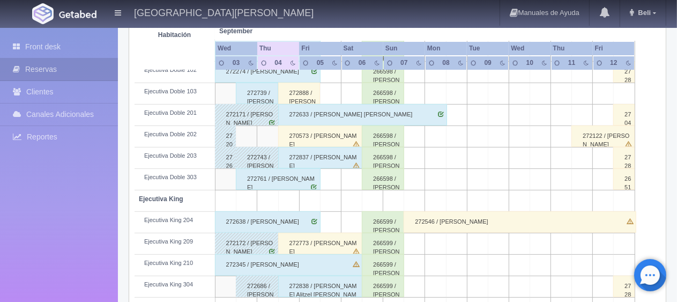
scroll to position [571, 0]
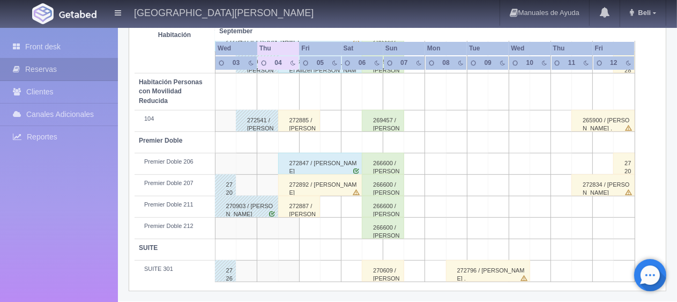
click at [302, 207] on div "272887 / [PERSON_NAME]" at bounding box center [299, 206] width 42 height 21
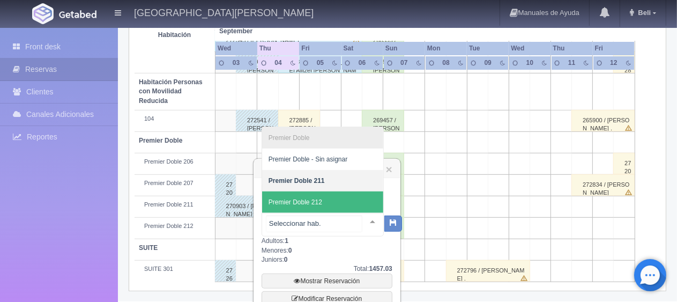
click at [326, 198] on span "Premier Doble 212" at bounding box center [322, 201] width 121 height 21
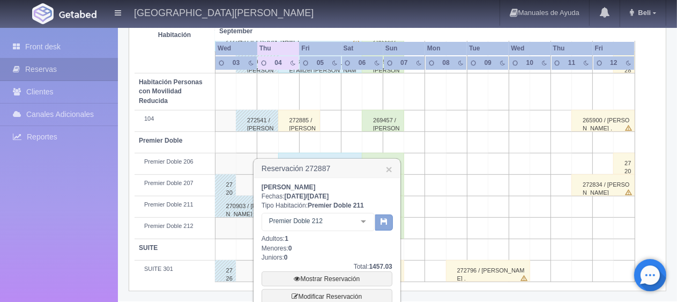
click at [384, 226] on button "button" at bounding box center [384, 222] width 18 height 16
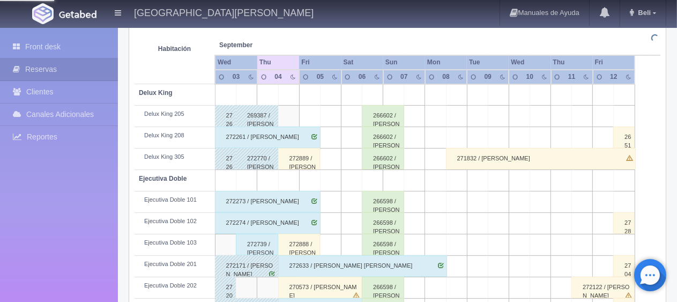
scroll to position [0, 0]
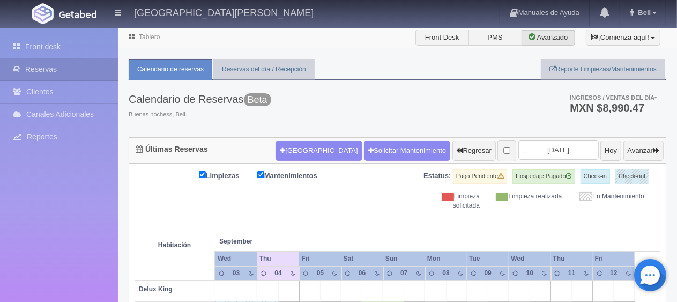
scroll to position [268, 0]
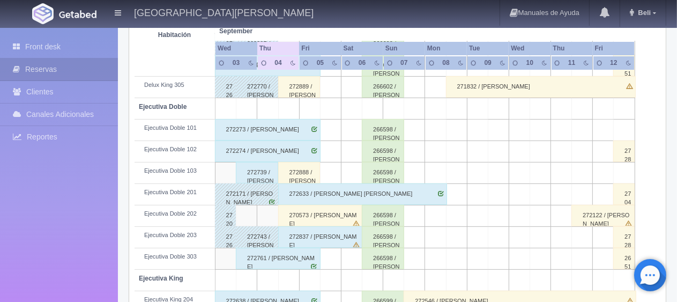
click at [320, 211] on div "270573 / [PERSON_NAME]" at bounding box center [320, 215] width 85 height 21
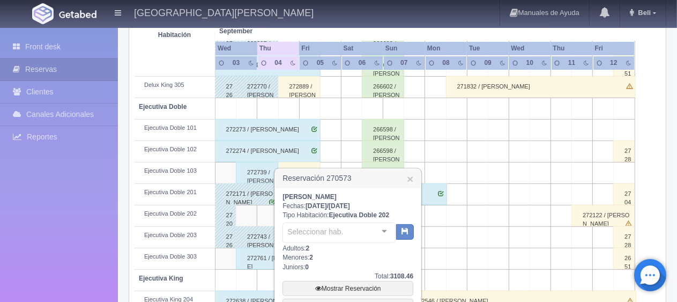
scroll to position [429, 0]
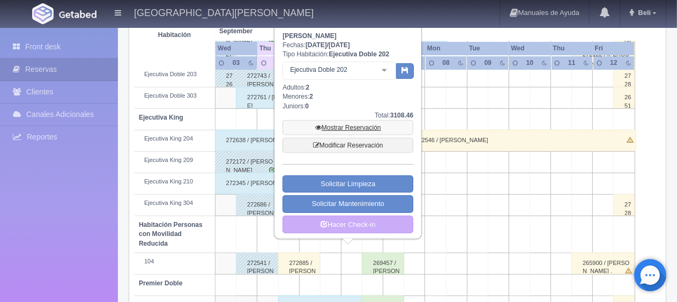
click at [333, 125] on link "Mostrar Reservación" at bounding box center [347, 127] width 131 height 15
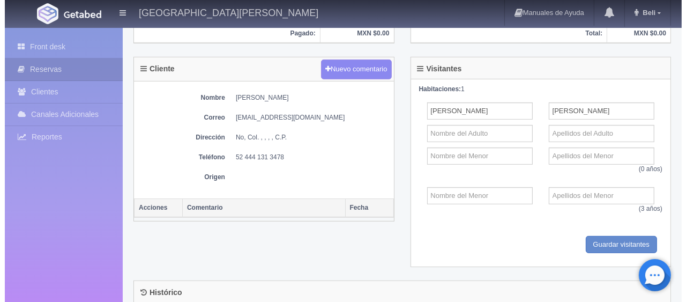
scroll to position [161, 0]
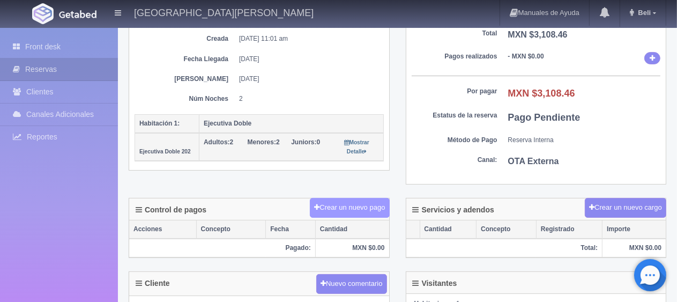
click at [339, 198] on button "Crear un nuevo pago" at bounding box center [349, 208] width 79 height 20
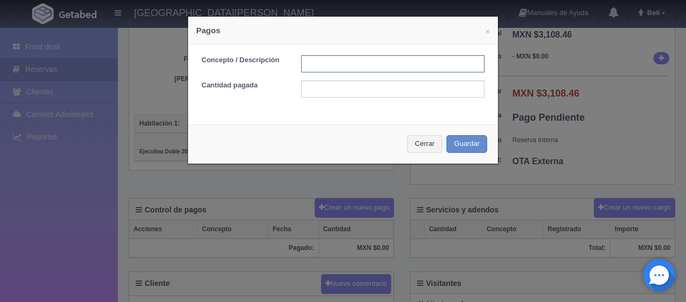
drag, startPoint x: 336, startPoint y: 62, endPoint x: 345, endPoint y: 61, distance: 8.6
click at [336, 62] on input "text" at bounding box center [392, 63] width 183 height 17
type input "Total Tarjeta"
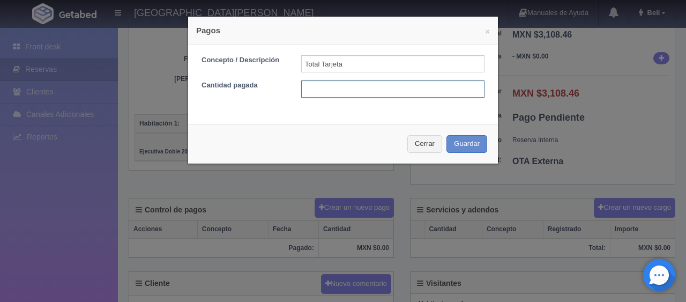
click at [363, 87] on input "text" at bounding box center [392, 88] width 183 height 17
type input "3108.46"
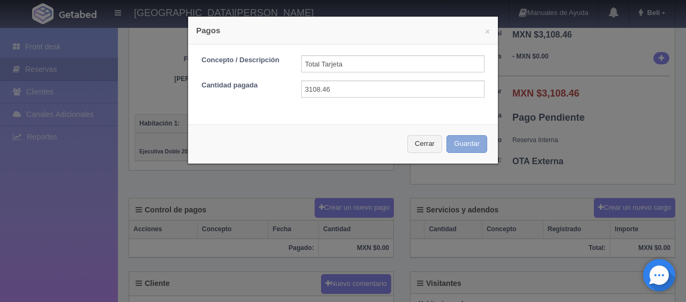
click at [458, 148] on button "Guardar" at bounding box center [466, 144] width 41 height 18
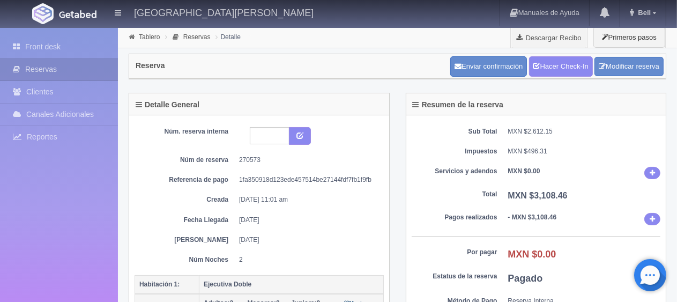
click at [364, 175] on dd "1fa350918d123ede457514be27144fdf7fb1f9fb" at bounding box center [307, 179] width 137 height 9
click at [554, 69] on link "Hacer Check-In" at bounding box center [561, 66] width 64 height 20
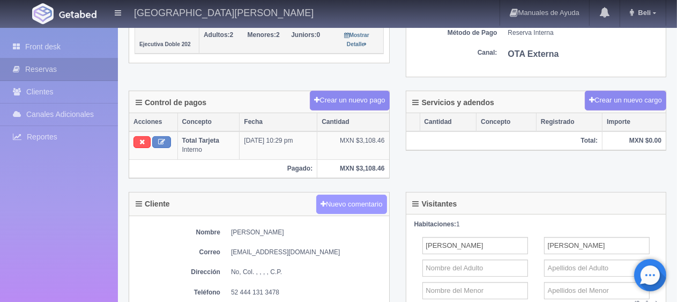
scroll to position [54, 0]
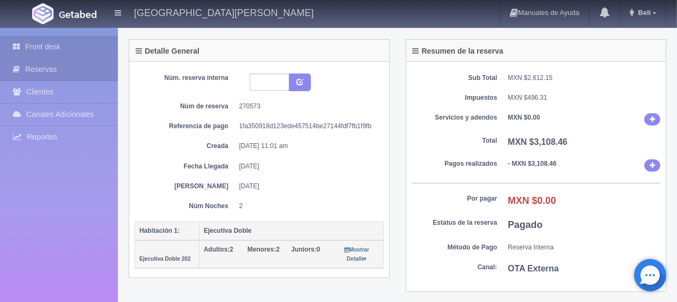
click at [32, 40] on link "Front desk" at bounding box center [59, 47] width 118 height 22
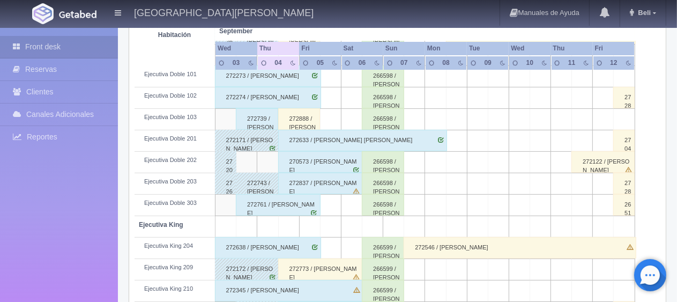
scroll to position [571, 0]
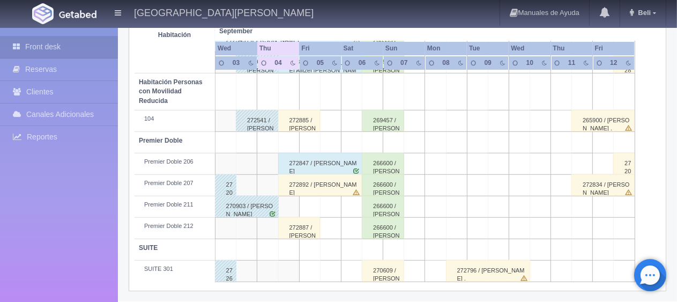
click at [307, 121] on div "272885 / luis valdes" at bounding box center [299, 120] width 42 height 21
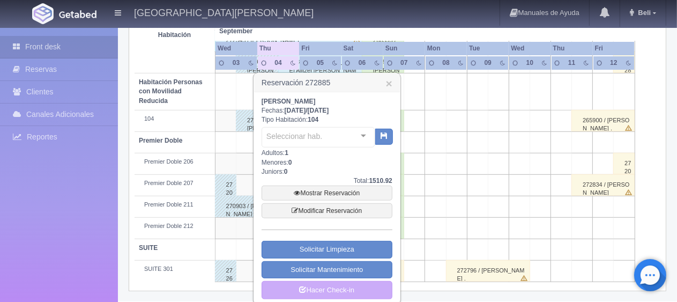
scroll to position [577, 0]
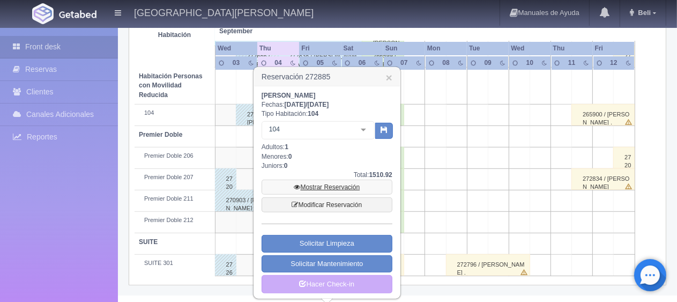
click at [294, 186] on icon at bounding box center [297, 187] width 6 height 6
click at [347, 285] on link "Hacer Check-in" at bounding box center [326, 284] width 131 height 18
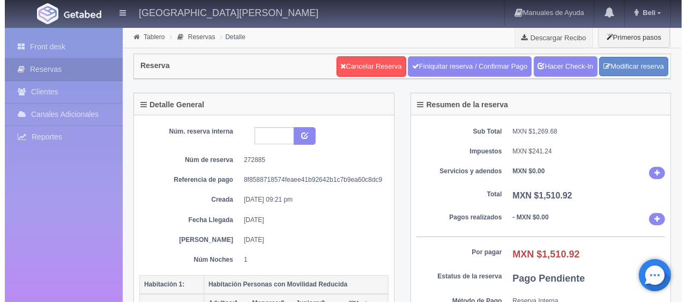
scroll to position [268, 0]
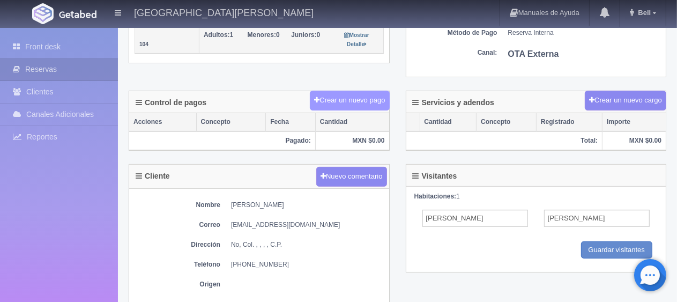
click at [343, 103] on button "Crear un nuevo pago" at bounding box center [349, 101] width 79 height 20
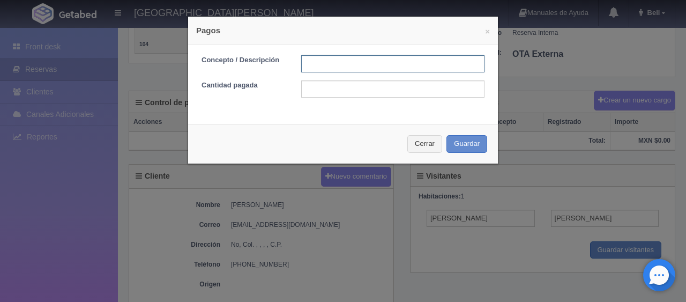
click at [379, 61] on input "text" at bounding box center [392, 63] width 183 height 17
type input "Total Tarjeta"
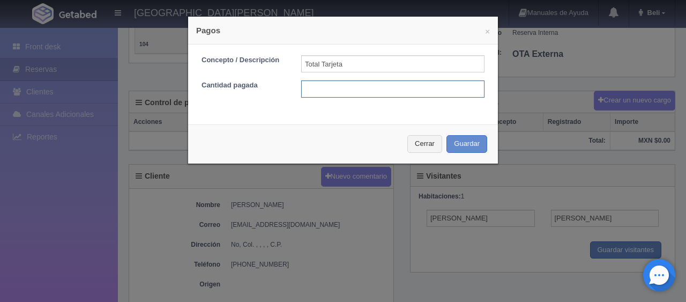
click at [378, 92] on input "text" at bounding box center [392, 88] width 183 height 17
type input "1510.92"
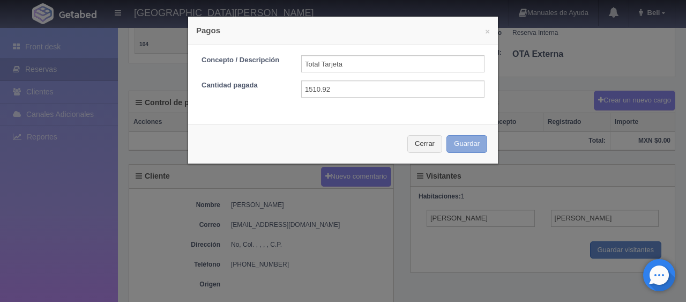
click at [461, 144] on button "Guardar" at bounding box center [466, 144] width 41 height 18
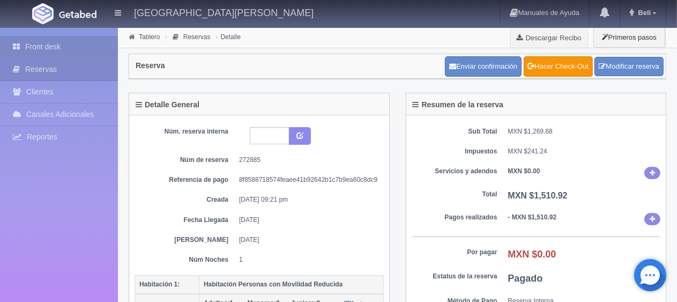
drag, startPoint x: 35, startPoint y: 42, endPoint x: 59, endPoint y: 42, distance: 24.1
click at [35, 42] on link "Front desk" at bounding box center [59, 47] width 118 height 22
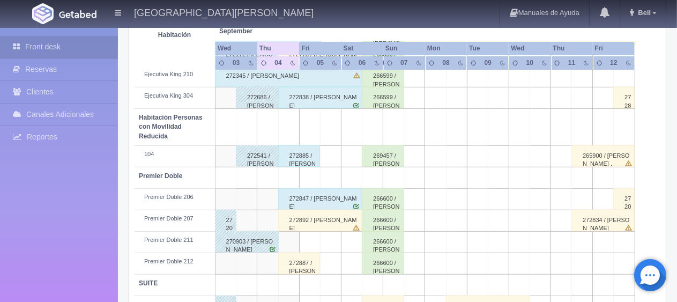
scroll to position [571, 0]
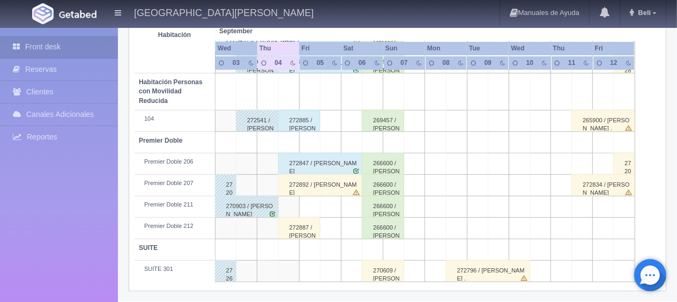
click at [304, 233] on div "272887 / [PERSON_NAME]" at bounding box center [299, 227] width 42 height 21
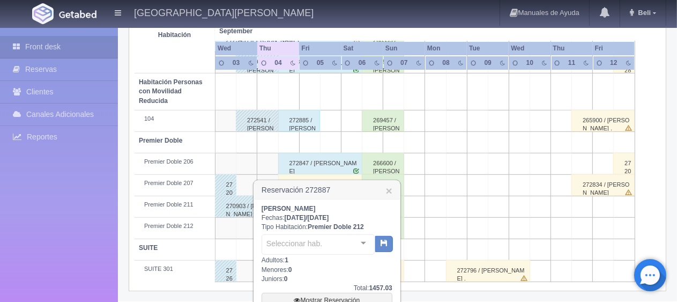
scroll to position [684, 0]
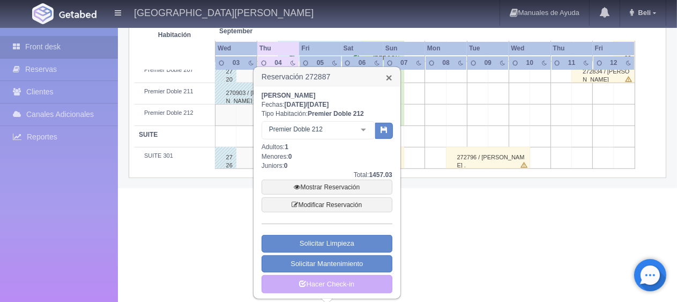
click at [387, 79] on link "×" at bounding box center [389, 77] width 6 height 11
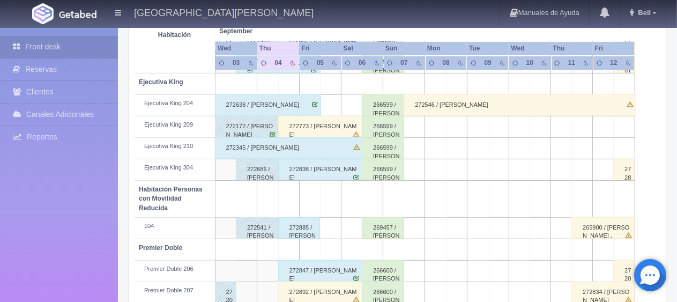
scroll to position [250, 0]
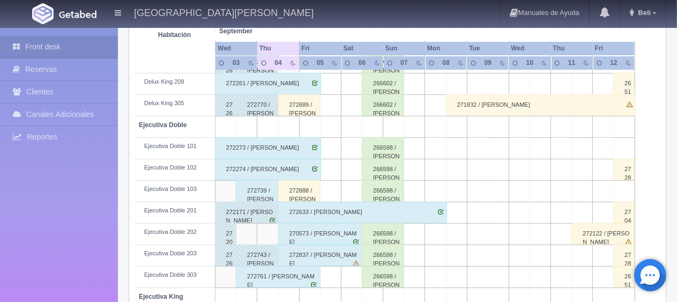
click at [305, 189] on div "272888 / [PERSON_NAME]" at bounding box center [299, 190] width 42 height 21
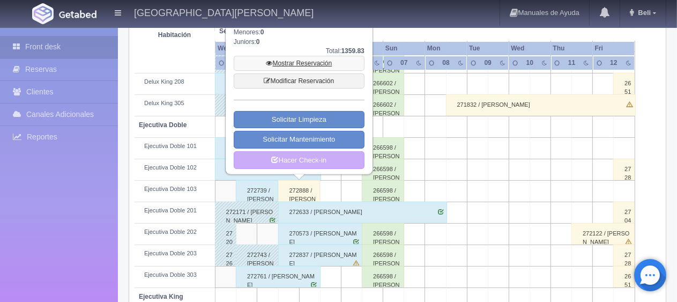
click at [321, 61] on link "Mostrar Reservación" at bounding box center [299, 63] width 131 height 15
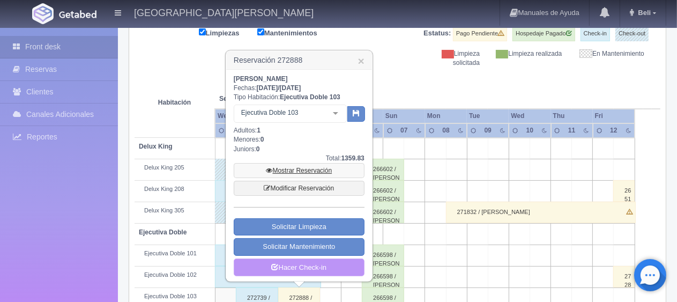
scroll to position [89, 0]
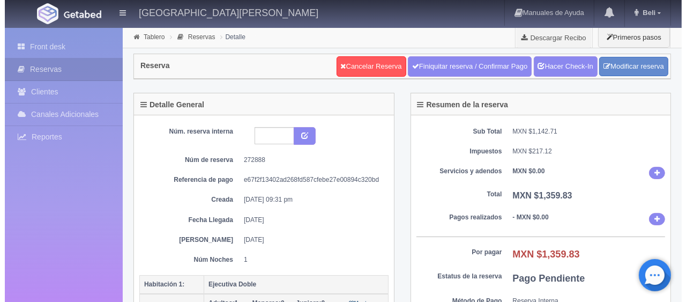
scroll to position [161, 0]
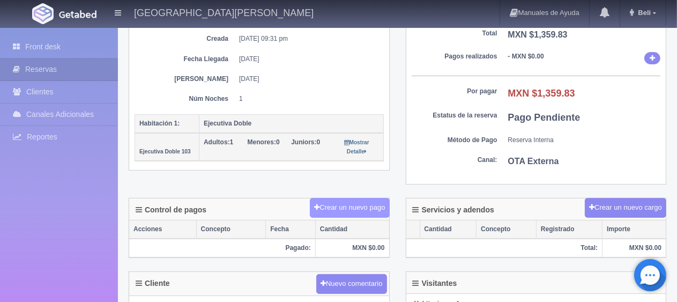
click at [345, 198] on button "Crear un nuevo pago" at bounding box center [349, 208] width 79 height 20
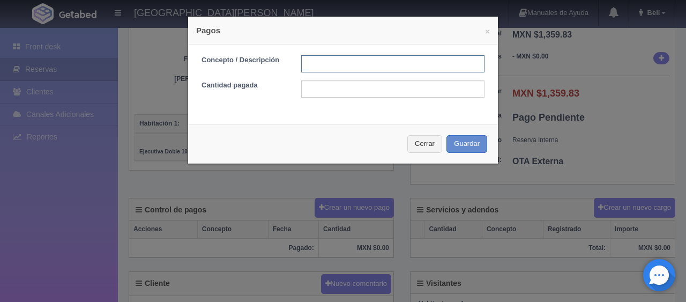
click at [326, 64] on input "text" at bounding box center [392, 63] width 183 height 17
type input "Total Tarjeta"
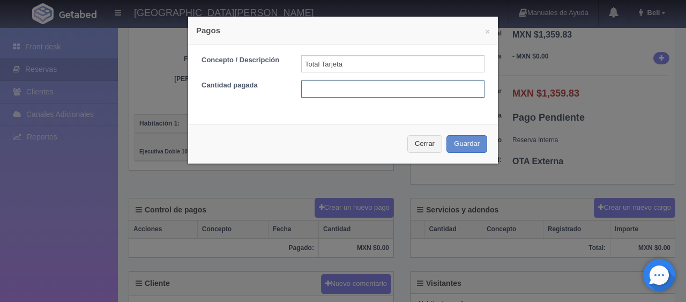
click at [371, 83] on input "text" at bounding box center [392, 88] width 183 height 17
type input "1359.83"
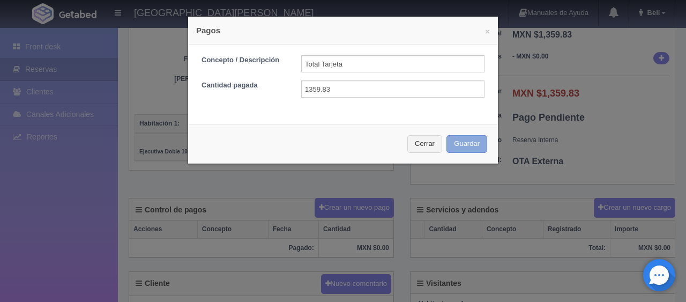
click at [446, 135] on button "Guardar" at bounding box center [466, 144] width 41 height 18
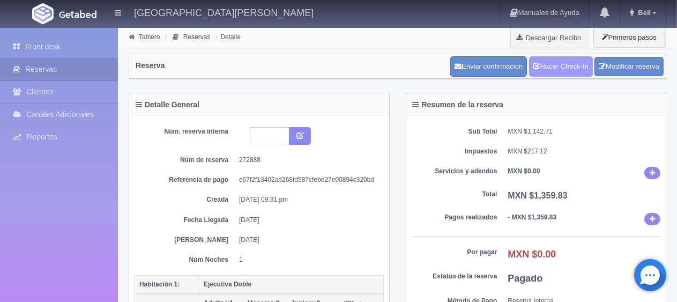
click at [550, 73] on link "Hacer Check-In" at bounding box center [561, 66] width 64 height 20
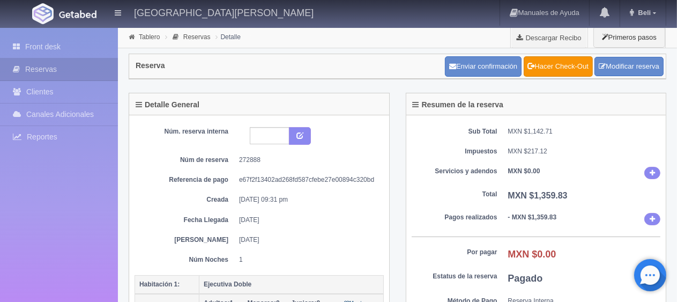
scroll to position [214, 0]
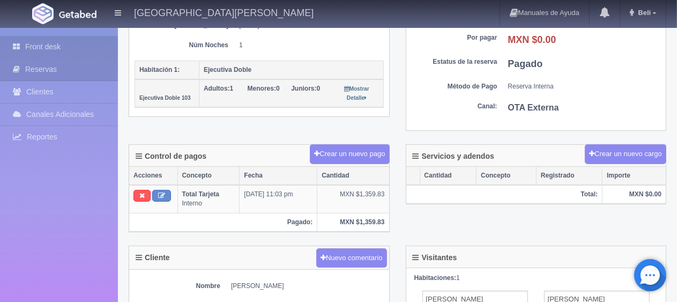
click at [63, 44] on link "Front desk" at bounding box center [59, 47] width 118 height 22
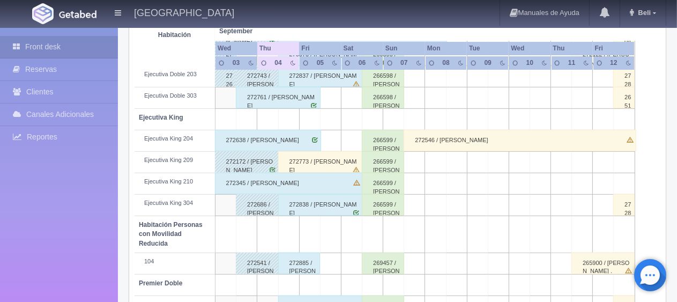
scroll to position [536, 0]
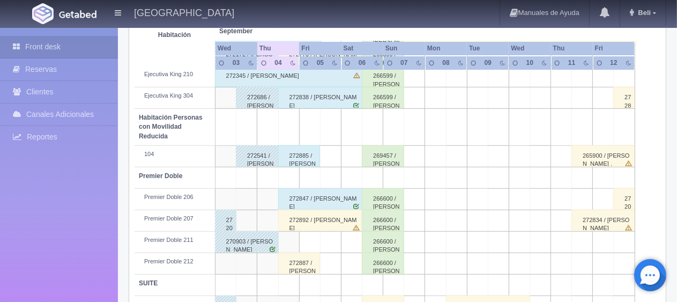
click at [317, 218] on div "272892 / Ariadna Martínez" at bounding box center [320, 220] width 85 height 21
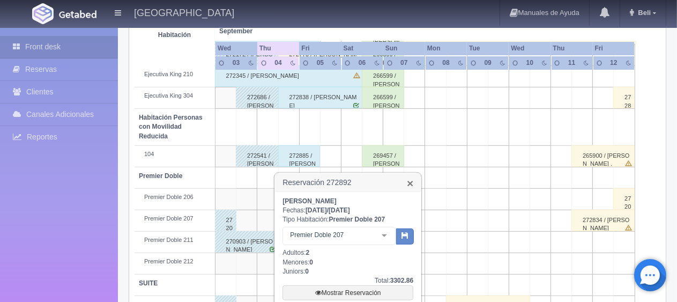
click at [409, 185] on link "×" at bounding box center [410, 182] width 6 height 11
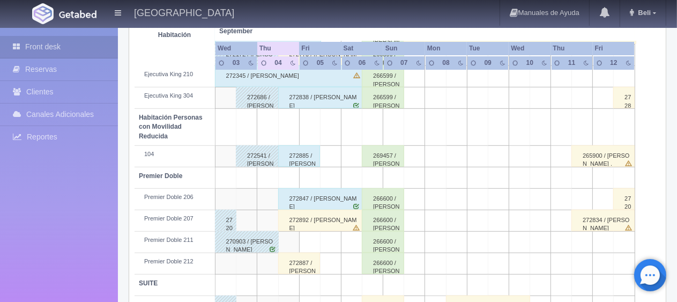
scroll to position [571, 0]
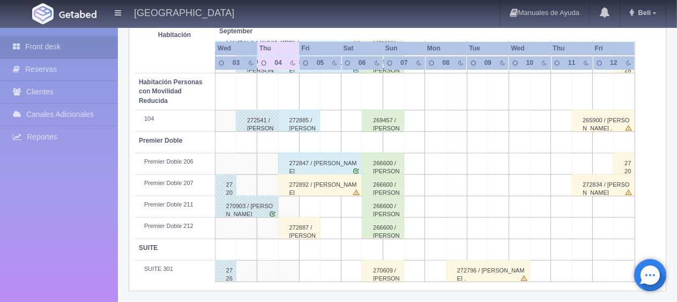
click at [296, 225] on div "272887 / Carlos Villarreal" at bounding box center [299, 227] width 42 height 21
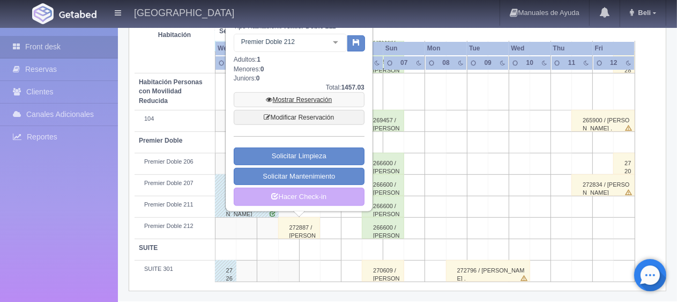
click at [313, 100] on link "Mostrar Reservación" at bounding box center [299, 99] width 131 height 15
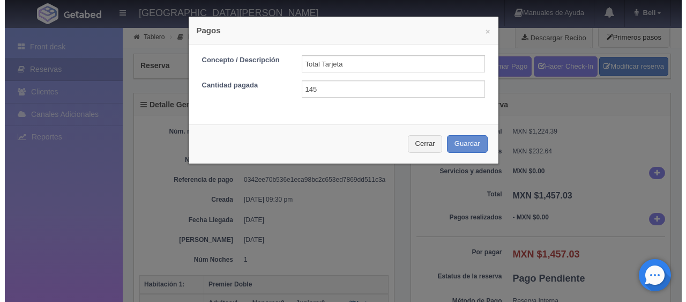
scroll to position [161, 0]
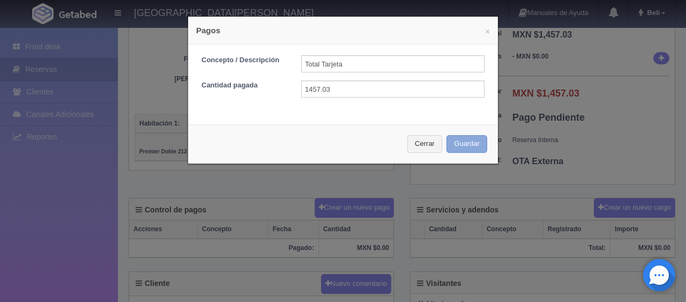
type input "1457.03"
click at [465, 149] on button "Guardar" at bounding box center [466, 144] width 41 height 18
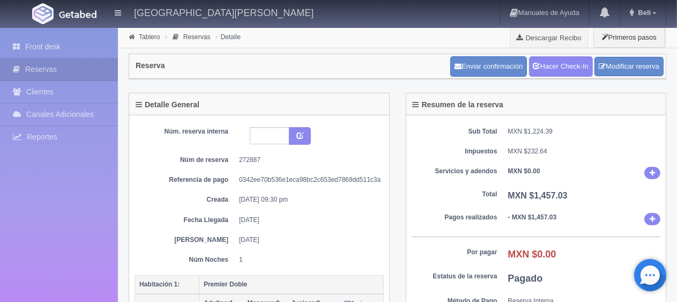
click at [530, 135] on div "Sub Total MXN $1,224.39 Impuestos MXN $232.64 Servicios y adendos MXN $0.00 Tot…" at bounding box center [536, 230] width 260 height 230
click at [538, 190] on dd "MXN $1,457.03" at bounding box center [584, 196] width 153 height 12
click at [349, 236] on dd "[DATE]" at bounding box center [307, 239] width 137 height 9
click at [317, 200] on dd "[DATE] 09:30 pm" at bounding box center [307, 199] width 137 height 9
drag, startPoint x: 61, startPoint y: 53, endPoint x: 71, endPoint y: 53, distance: 10.2
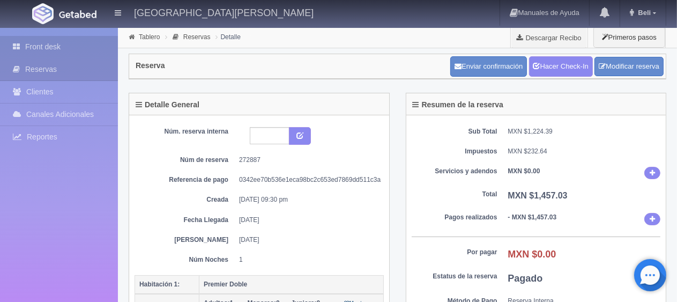
click at [61, 53] on link "Front desk" at bounding box center [59, 47] width 118 height 22
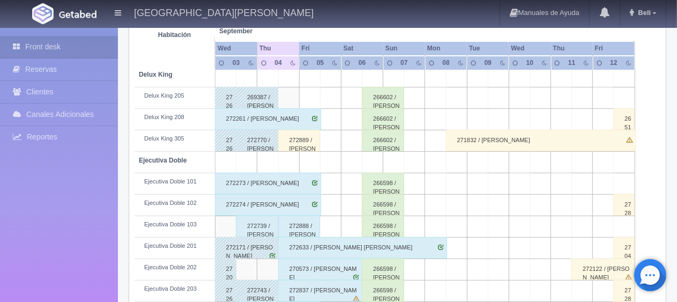
scroll to position [321, 0]
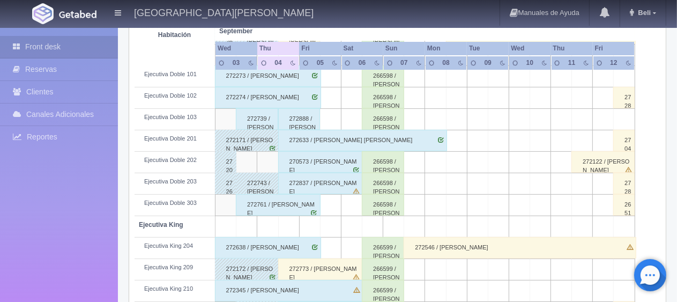
click at [285, 205] on div "272761 / [PERSON_NAME]" at bounding box center [278, 204] width 85 height 21
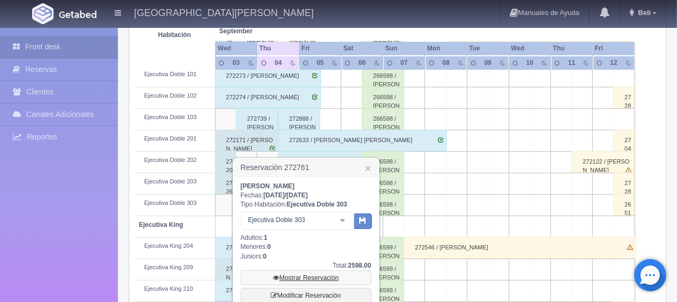
click at [307, 273] on link "Mostrar Reservación" at bounding box center [306, 277] width 131 height 15
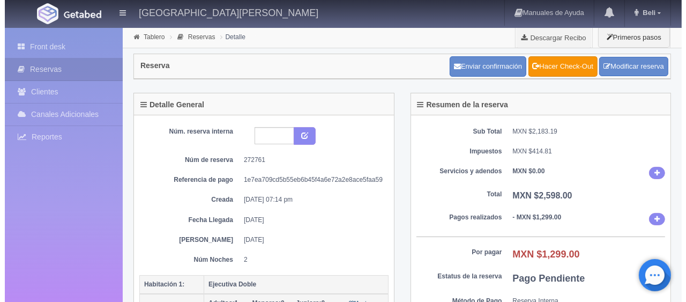
scroll to position [214, 0]
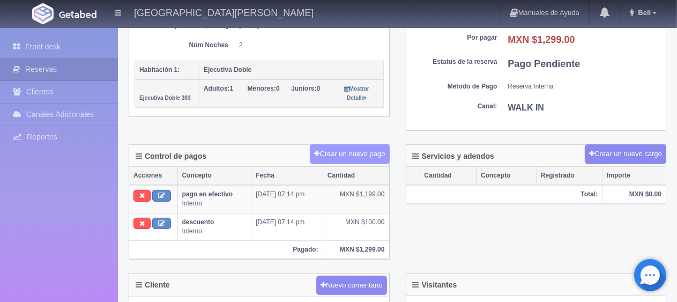
click at [339, 157] on button "Crear un nuevo pago" at bounding box center [349, 154] width 79 height 20
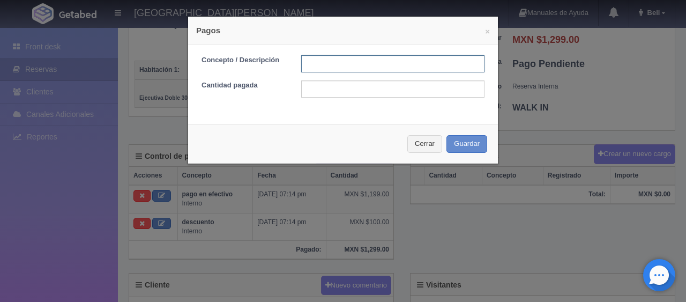
click at [301, 58] on input "text" at bounding box center [392, 63] width 183 height 17
type input "Descuento"
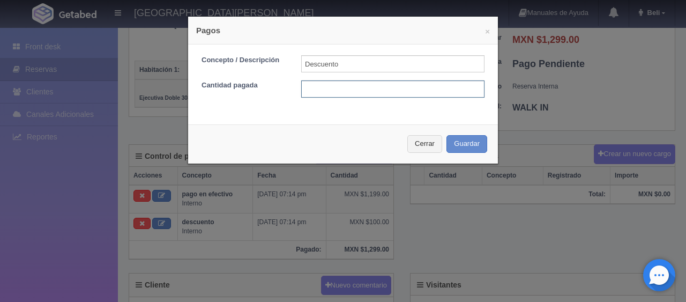
click at [325, 83] on input "text" at bounding box center [392, 88] width 183 height 17
type input "100"
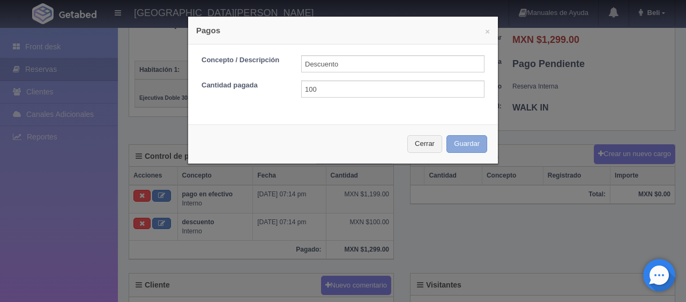
click at [457, 148] on button "Guardar" at bounding box center [466, 144] width 41 height 18
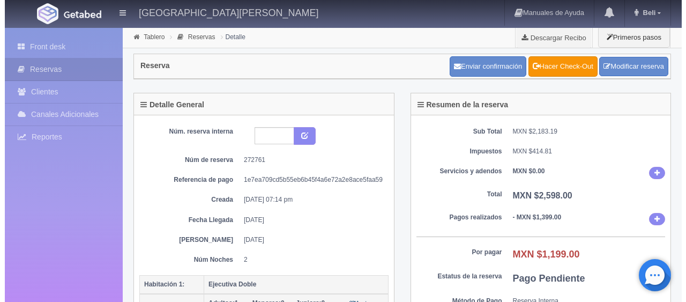
scroll to position [214, 0]
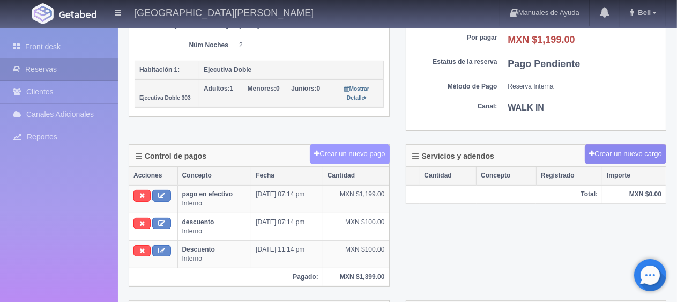
click at [348, 150] on button "Crear un nuevo pago" at bounding box center [349, 154] width 79 height 20
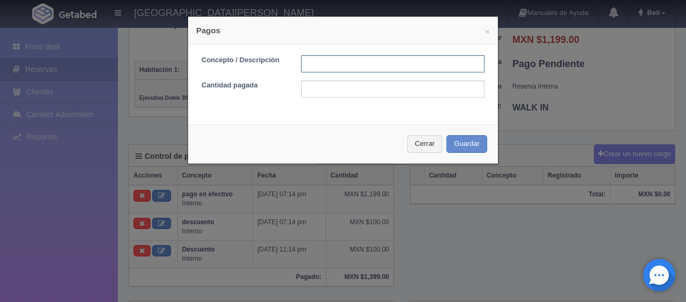
click at [307, 69] on input "text" at bounding box center [392, 63] width 183 height 17
type input "Total Efectivo"
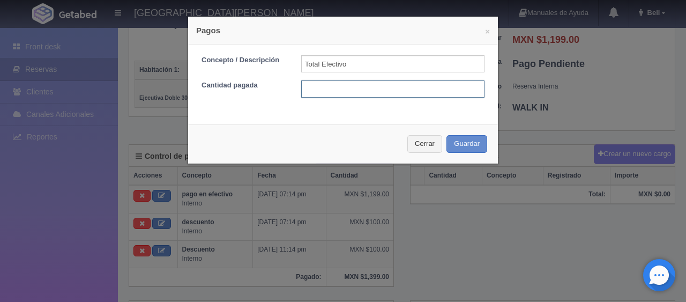
click at [376, 87] on input "text" at bounding box center [392, 88] width 183 height 17
type input "1199"
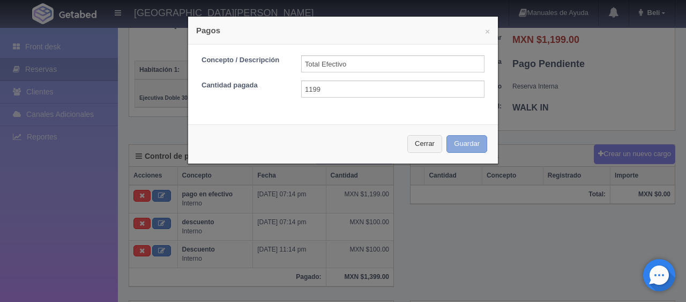
click at [476, 143] on button "Guardar" at bounding box center [466, 144] width 41 height 18
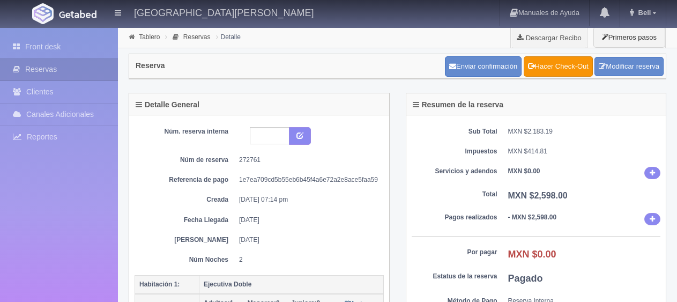
scroll to position [214, 0]
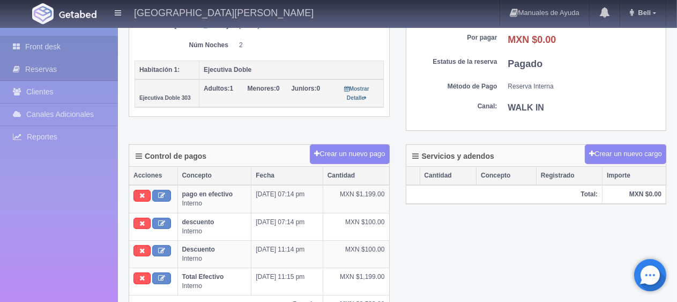
click at [71, 46] on link "Front desk" at bounding box center [59, 47] width 118 height 22
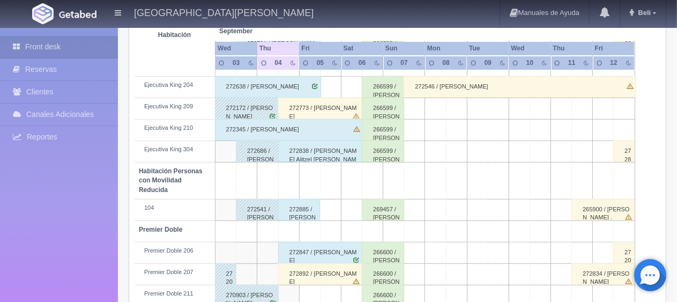
scroll to position [571, 0]
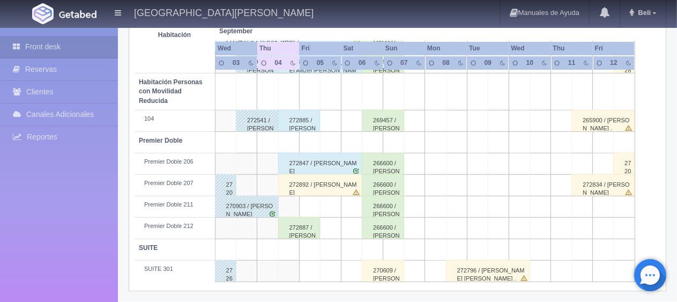
click at [341, 183] on div "272892 / [PERSON_NAME]" at bounding box center [320, 184] width 85 height 21
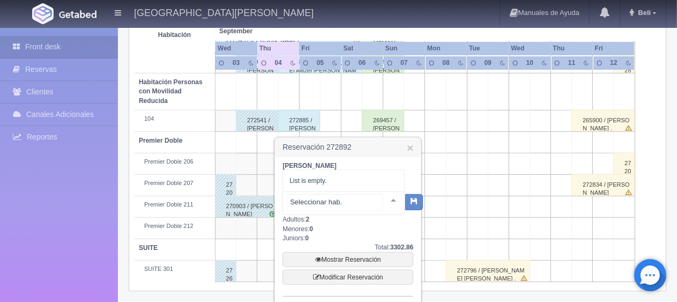
click at [376, 196] on div "No elements found. Consider changing the search query. List is empty." at bounding box center [343, 203] width 122 height 24
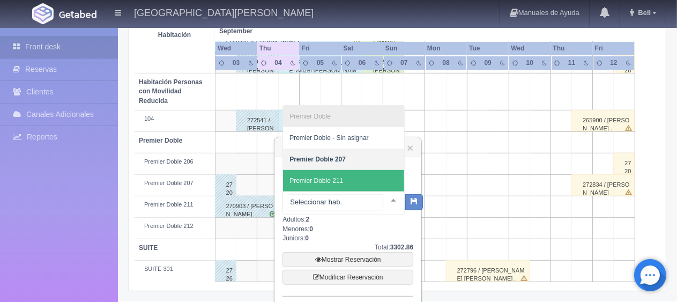
click at [362, 178] on span "Premier Doble 211" at bounding box center [343, 180] width 121 height 21
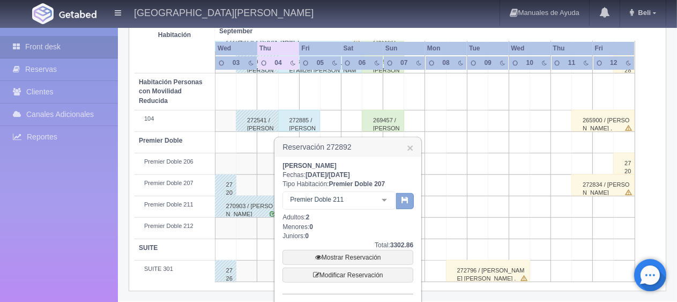
click at [407, 199] on icon "button" at bounding box center [404, 199] width 7 height 7
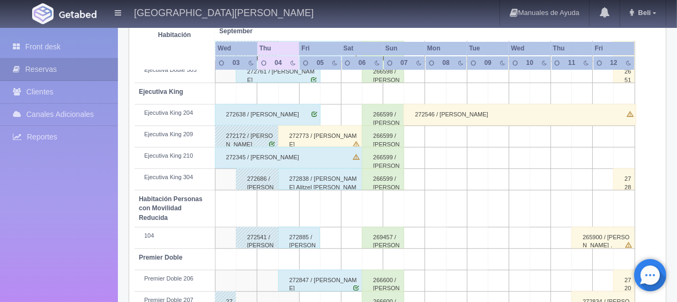
scroll to position [571, 0]
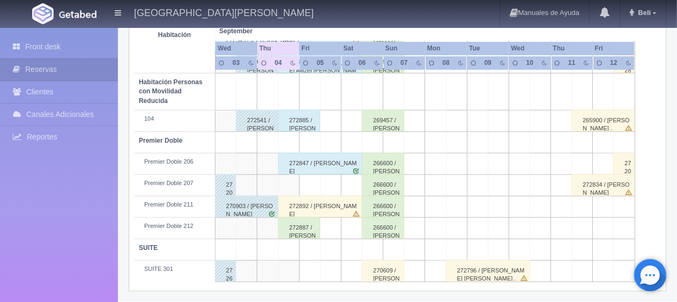
click at [287, 227] on div "272887 / [PERSON_NAME]" at bounding box center [299, 227] width 42 height 21
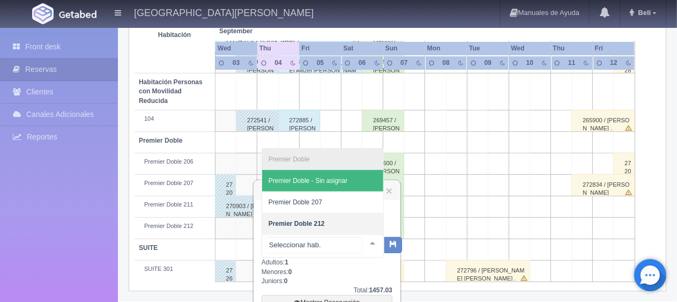
click at [366, 239] on div at bounding box center [372, 243] width 21 height 16
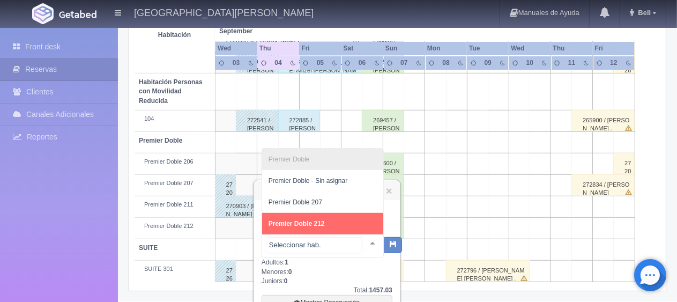
click at [341, 214] on span "Premier Doble 212" at bounding box center [322, 223] width 121 height 21
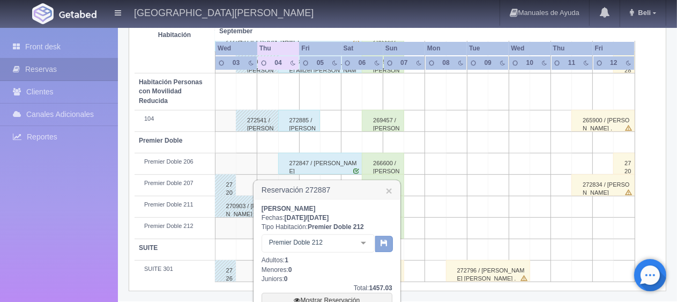
click at [382, 243] on icon "button" at bounding box center [383, 242] width 7 height 7
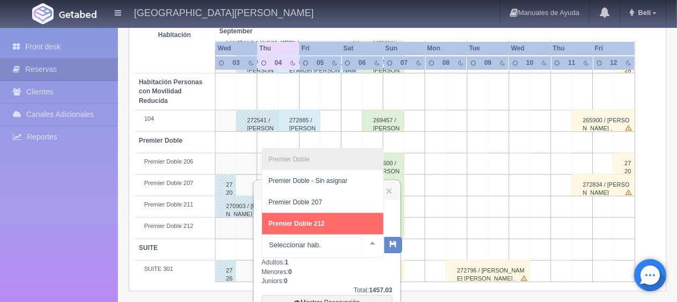
click at [365, 240] on div at bounding box center [372, 243] width 21 height 16
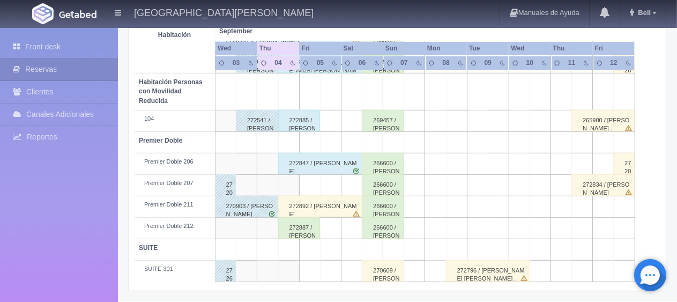
scroll to position [571, 0]
click at [282, 227] on div "272887 / [PERSON_NAME]" at bounding box center [299, 227] width 42 height 21
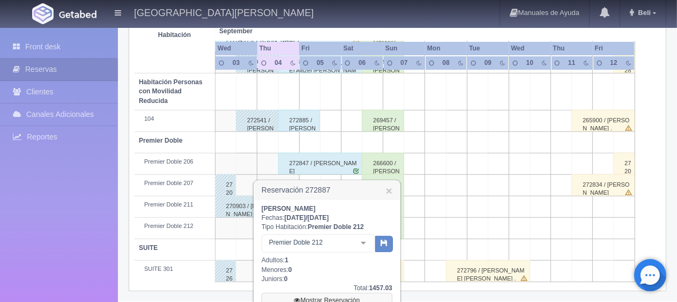
scroll to position [625, 0]
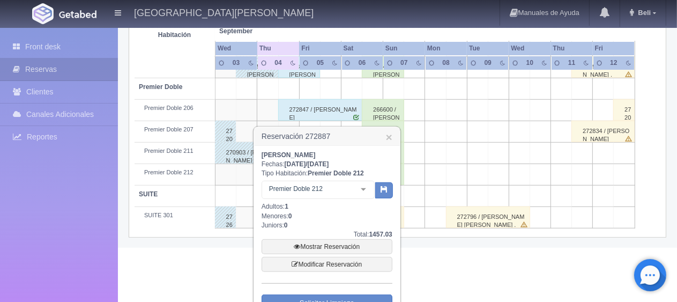
click at [362, 190] on div at bounding box center [363, 189] width 21 height 16
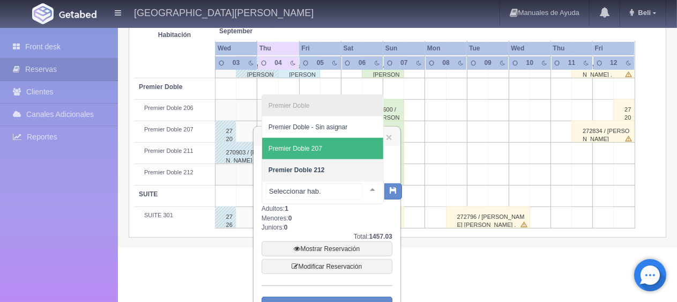
click at [326, 152] on span "Premier Doble 207" at bounding box center [322, 148] width 121 height 21
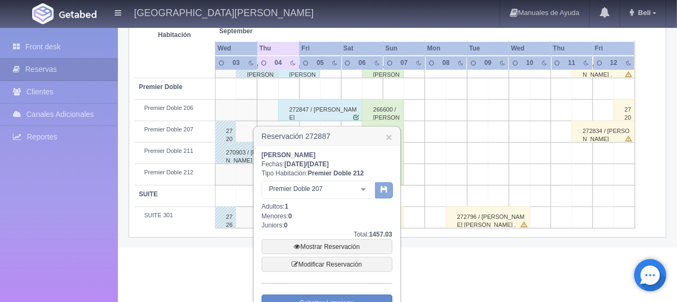
click at [383, 193] on button "button" at bounding box center [384, 190] width 18 height 16
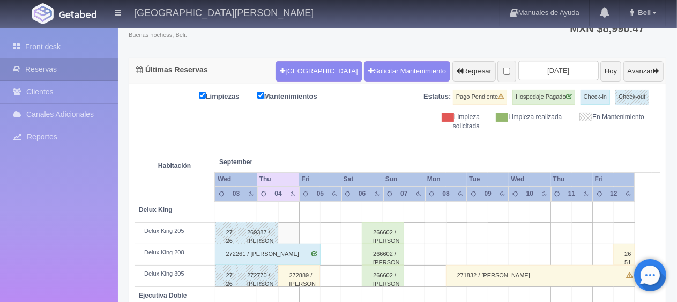
scroll to position [133, 0]
